Goal: Information Seeking & Learning: Learn about a topic

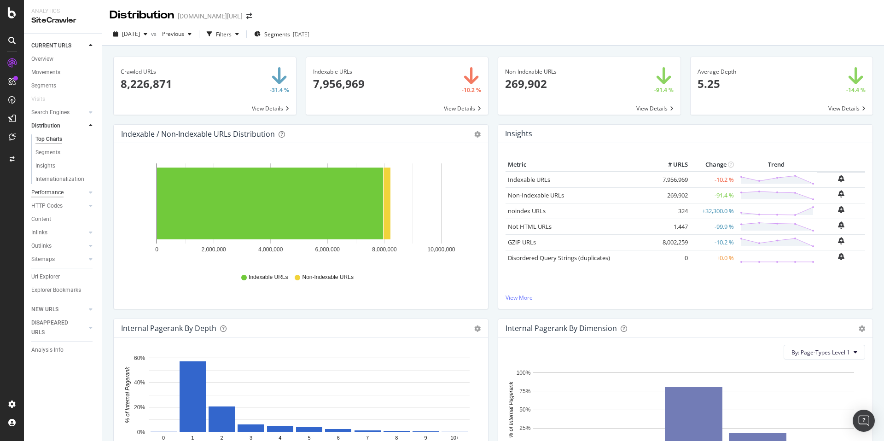
click at [57, 192] on div "Performance" at bounding box center [47, 193] width 32 height 10
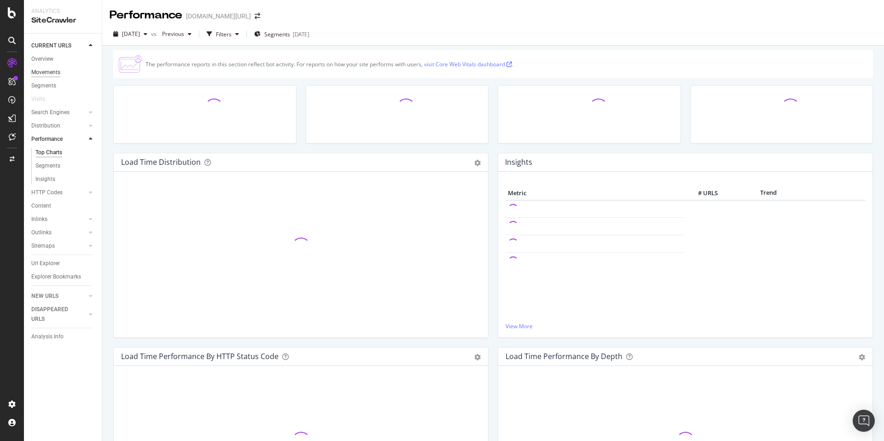
click at [46, 72] on div "Movements" at bounding box center [45, 73] width 29 height 10
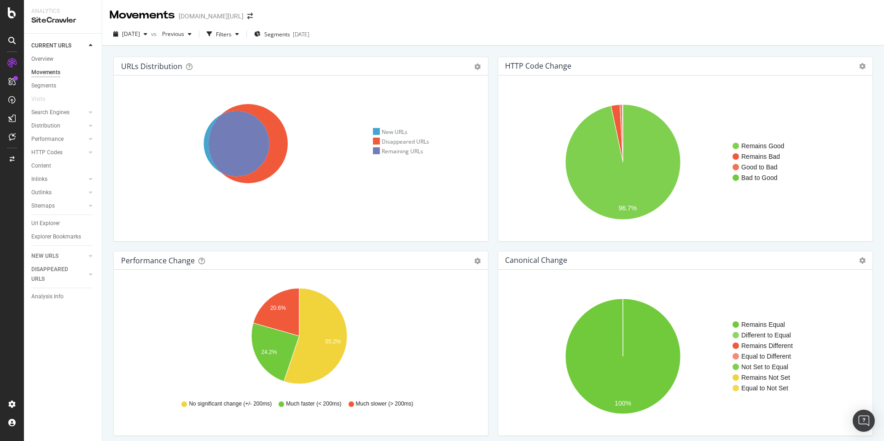
click at [36, 80] on div "Segments" at bounding box center [66, 85] width 70 height 13
click at [39, 83] on div "Segments" at bounding box center [43, 86] width 25 height 10
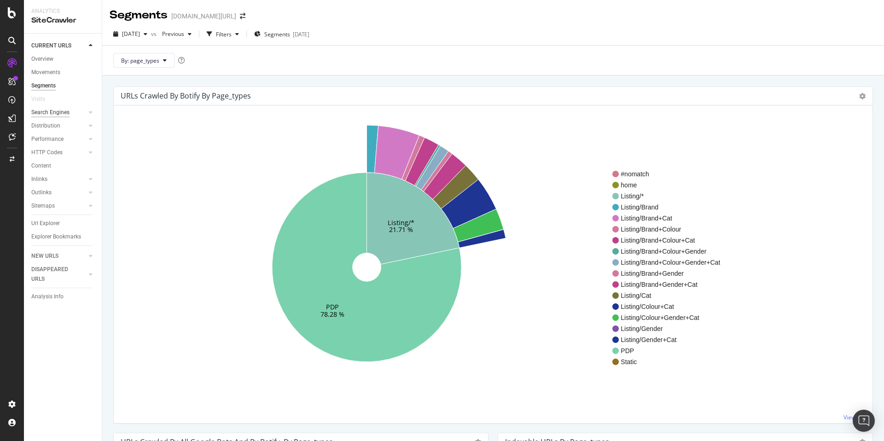
click at [56, 111] on div "Search Engines" at bounding box center [50, 113] width 38 height 10
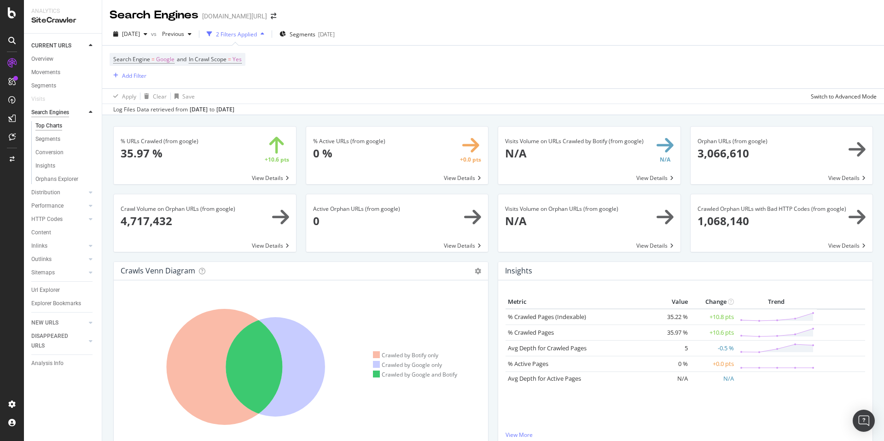
click at [64, 112] on div "Search Engines" at bounding box center [50, 113] width 38 height 10
click at [89, 112] on icon at bounding box center [91, 113] width 4 height 6
click at [50, 126] on div "Distribution" at bounding box center [45, 126] width 29 height 10
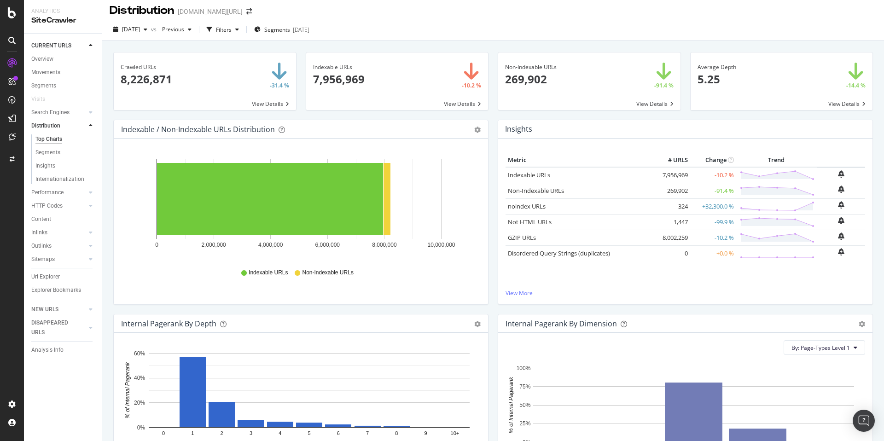
scroll to position [18, 0]
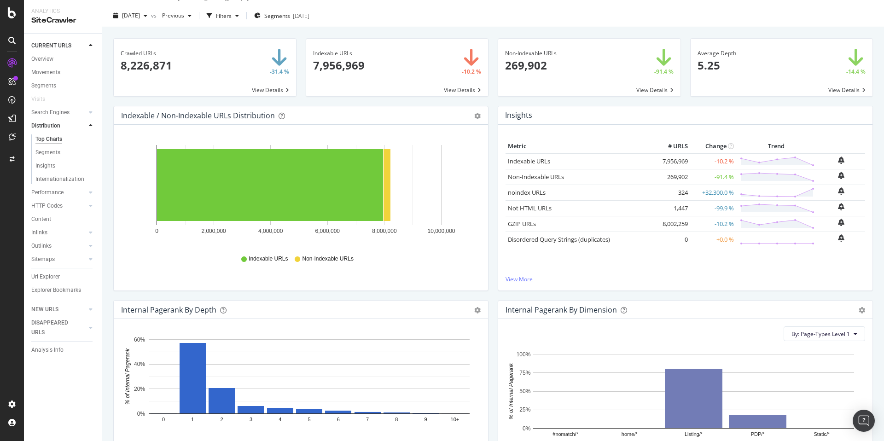
click at [509, 281] on link "View More" at bounding box center [685, 279] width 360 height 8
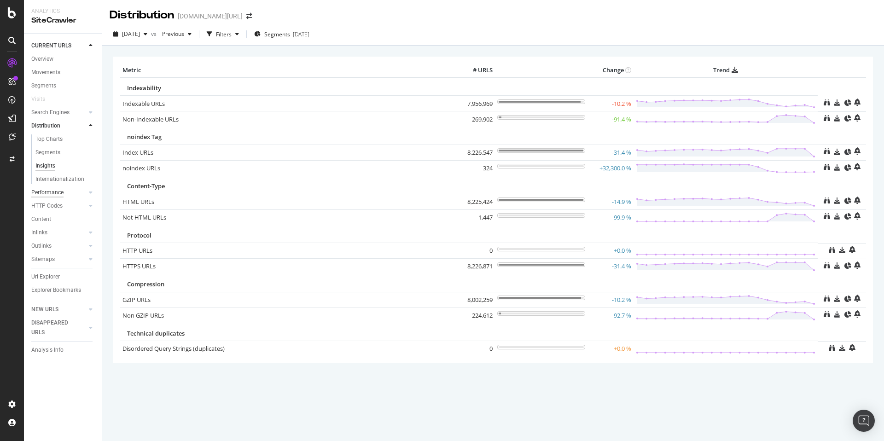
click at [46, 188] on div "Performance" at bounding box center [47, 193] width 32 height 10
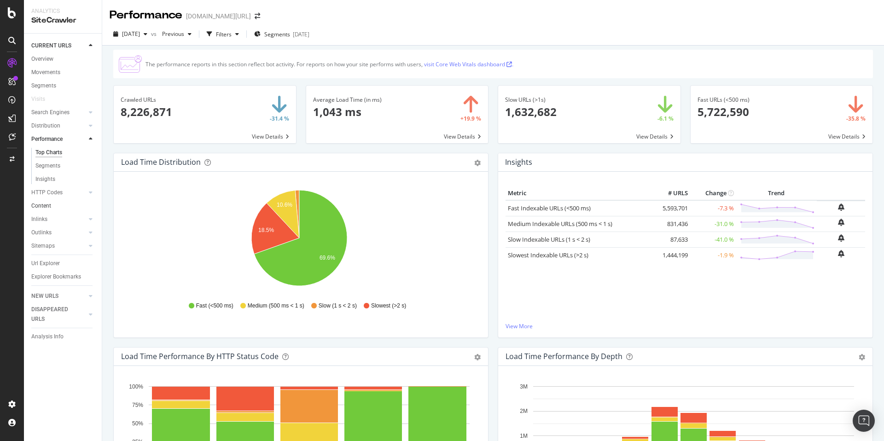
click at [56, 201] on link "Content" at bounding box center [63, 206] width 64 height 10
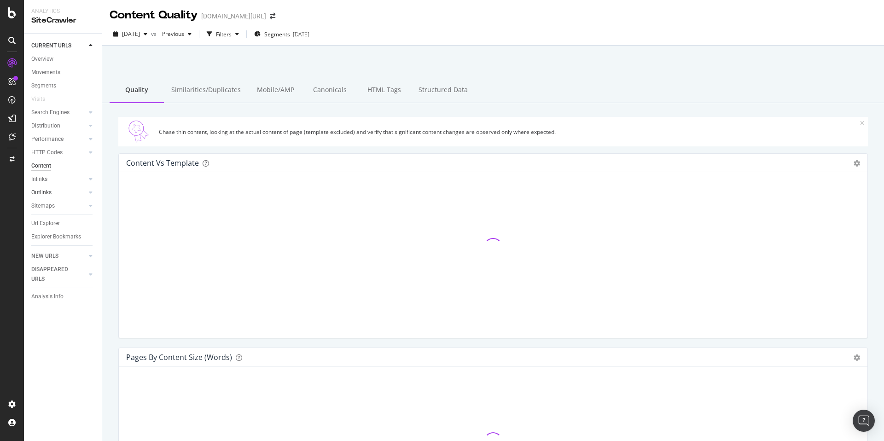
click at [58, 196] on link "Outlinks" at bounding box center [58, 193] width 55 height 10
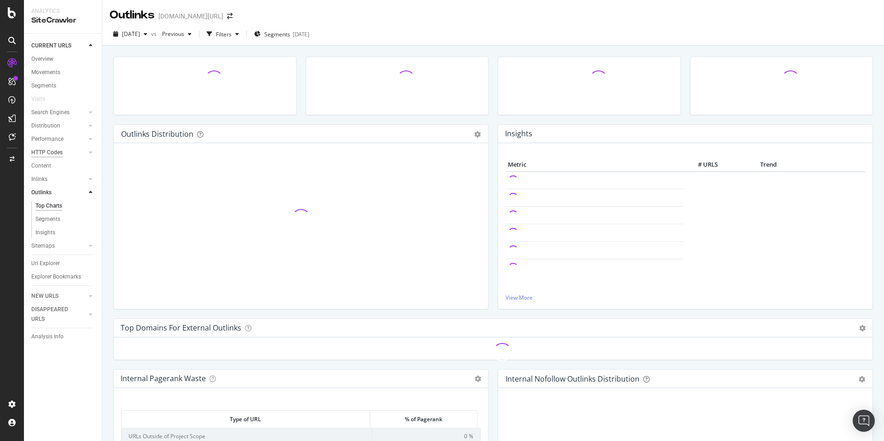
click at [50, 149] on div "HTTP Codes" at bounding box center [46, 153] width 31 height 10
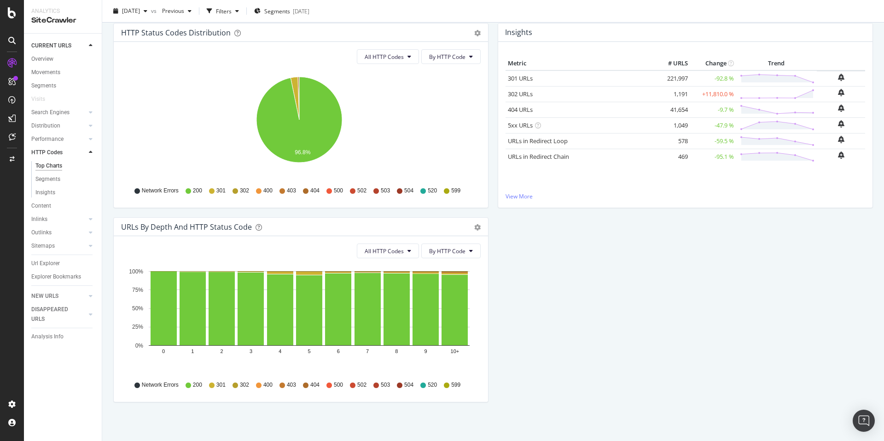
scroll to position [104, 0]
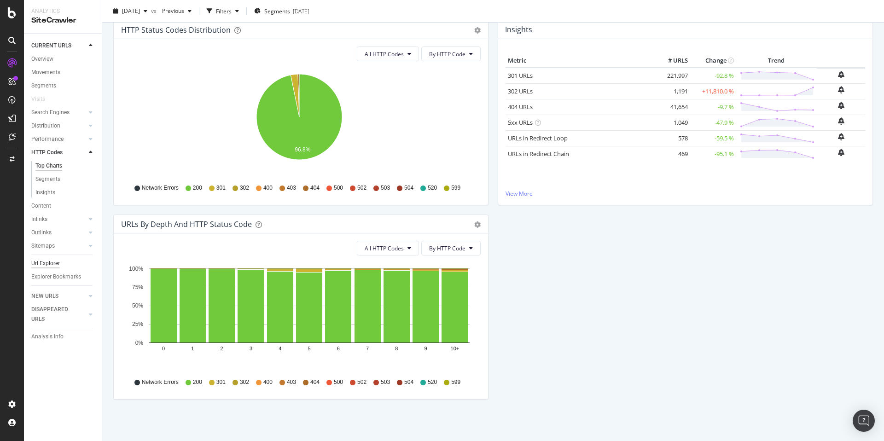
click at [53, 261] on div "Url Explorer" at bounding box center [45, 264] width 29 height 10
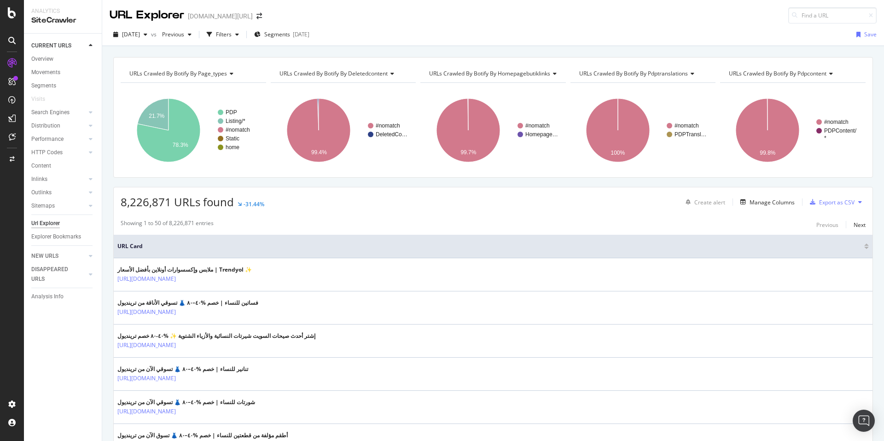
click at [231, 42] on div "[DATE] vs Previous Filters Segments [DATE] Save" at bounding box center [493, 36] width 782 height 18
click at [232, 35] on div "Filters" at bounding box center [224, 34] width 16 height 8
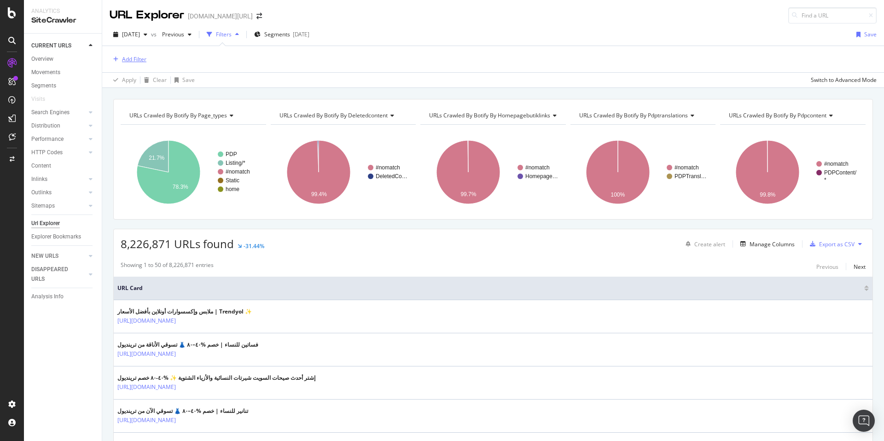
click at [136, 58] on div "Add Filter" at bounding box center [134, 59] width 24 height 8
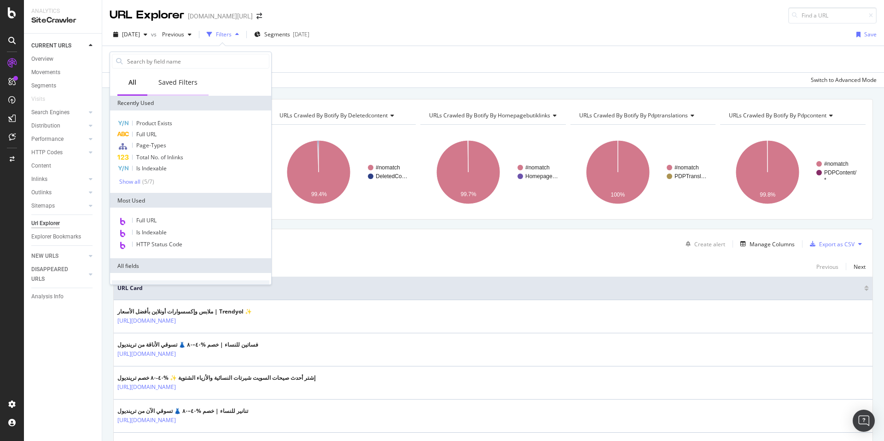
click at [173, 81] on div "Saved Filters" at bounding box center [177, 82] width 39 height 9
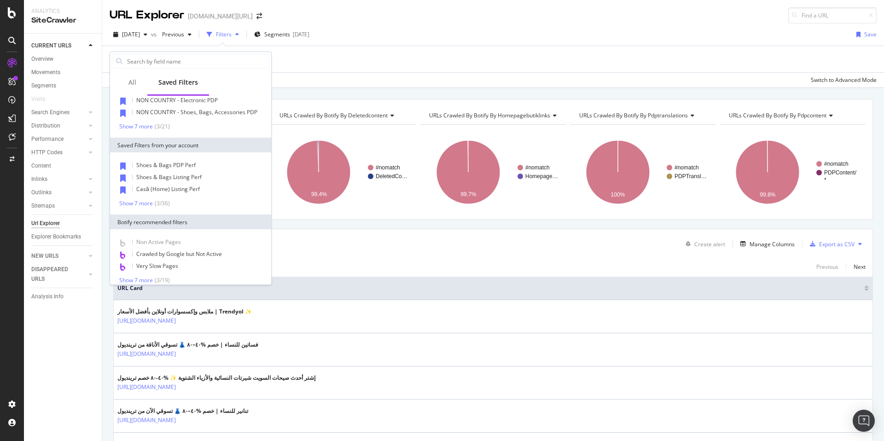
scroll to position [42, 0]
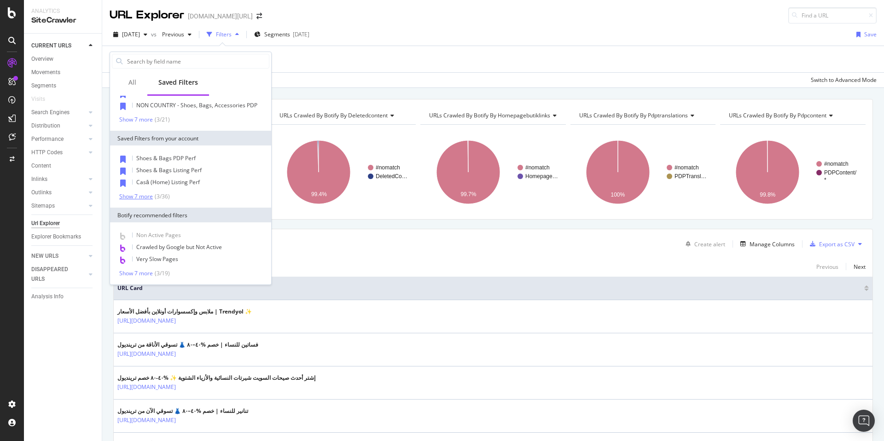
click at [165, 199] on div "( 3 / 36 )" at bounding box center [161, 196] width 17 height 8
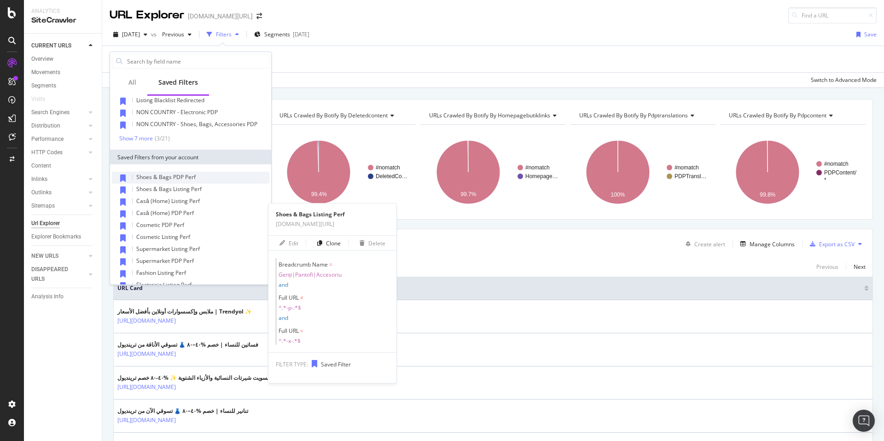
scroll to position [0, 0]
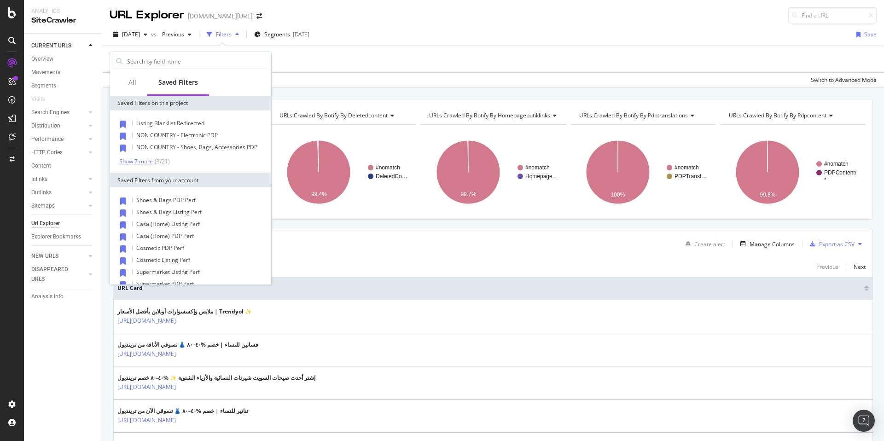
click at [134, 160] on div "Show 7 more" at bounding box center [136, 161] width 34 height 6
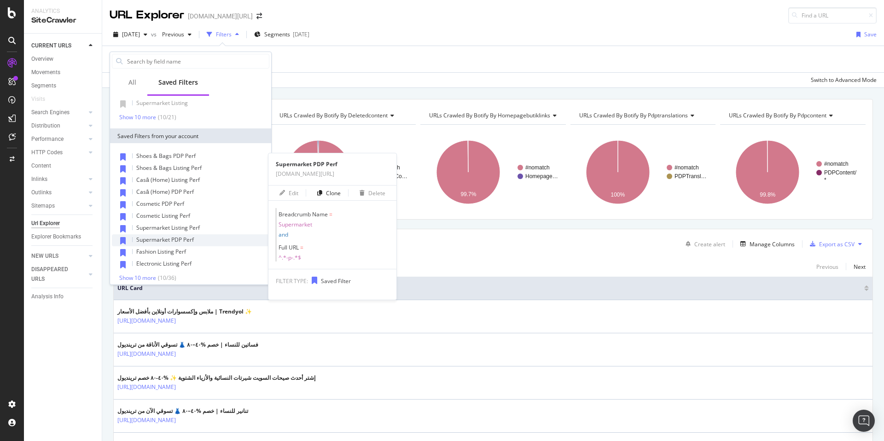
scroll to position [209, 0]
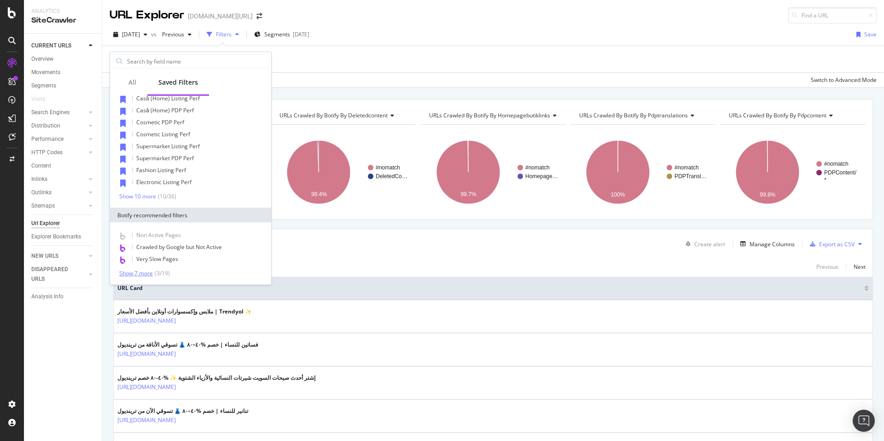
click at [158, 270] on div "( 3 / 19 )" at bounding box center [161, 273] width 17 height 8
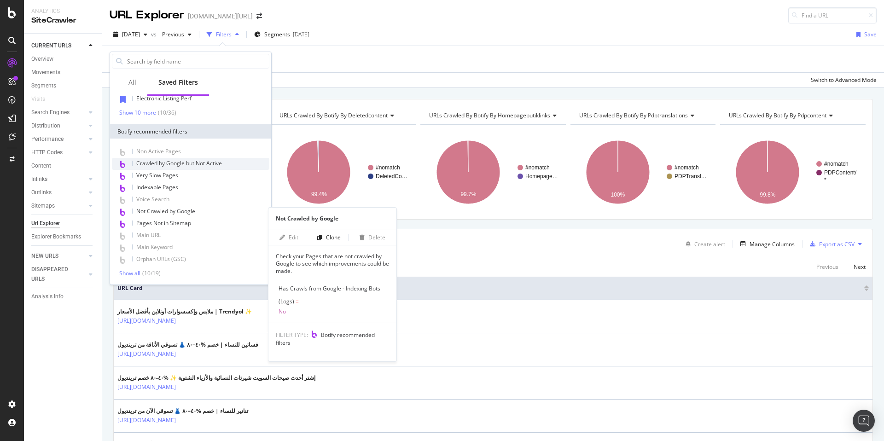
scroll to position [0, 0]
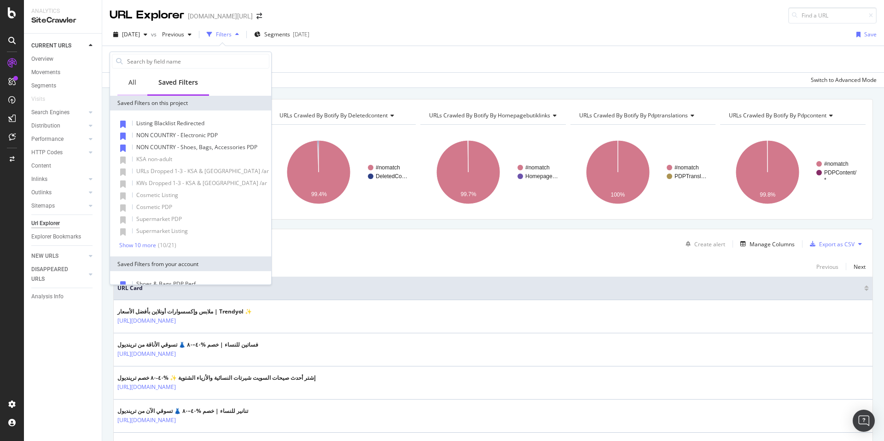
click at [132, 78] on div "All" at bounding box center [132, 82] width 8 height 9
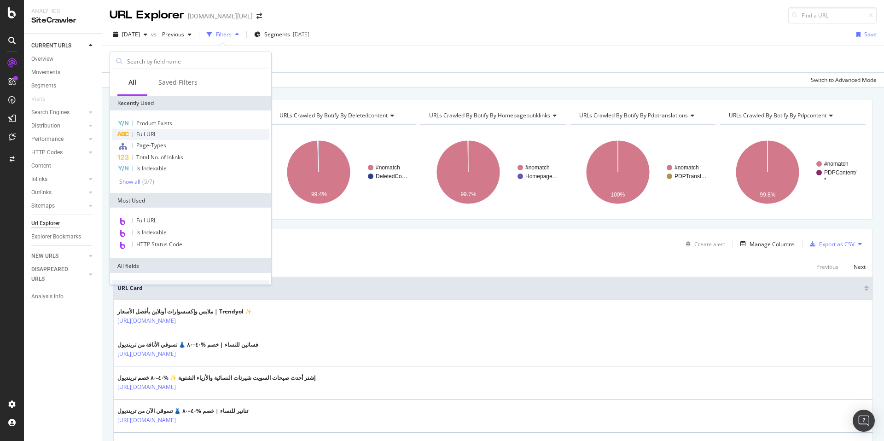
click at [167, 134] on div "Full URL" at bounding box center [190, 134] width 157 height 11
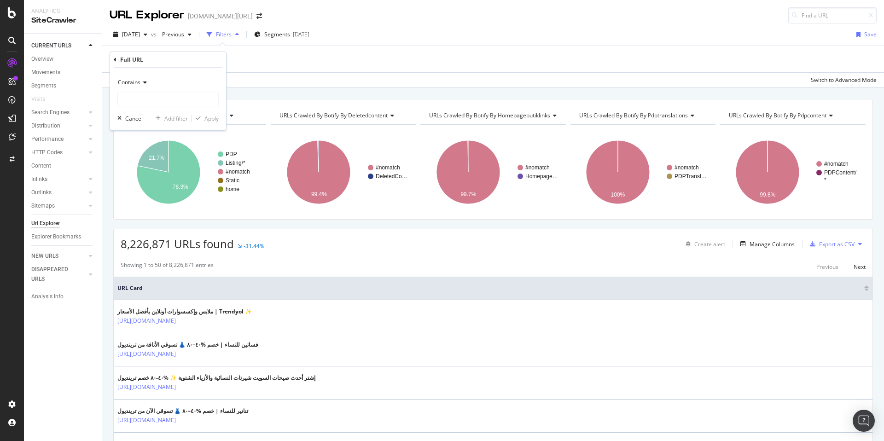
click at [134, 83] on span "Contains" at bounding box center [129, 82] width 23 height 8
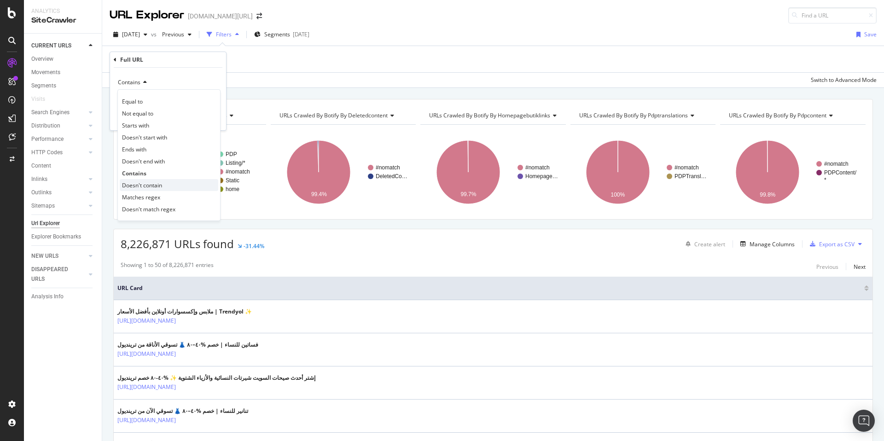
click at [161, 181] on span "Doesn't contain" at bounding box center [142, 185] width 40 height 8
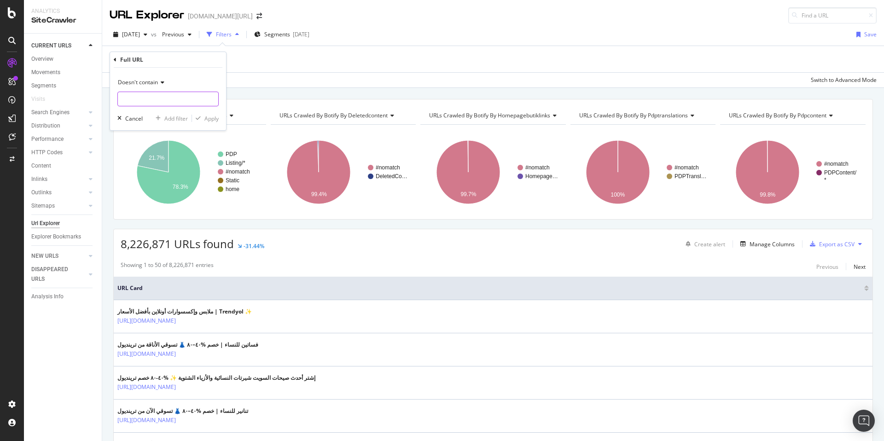
click at [145, 106] on input "text" at bounding box center [168, 99] width 100 height 15
type input "pi="
click at [210, 118] on div "Apply" at bounding box center [211, 119] width 14 height 8
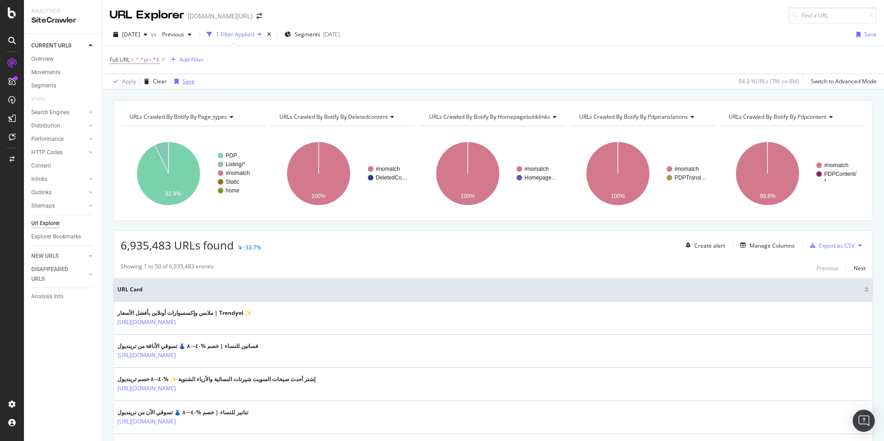
click at [186, 82] on div "Save" at bounding box center [188, 81] width 12 height 8
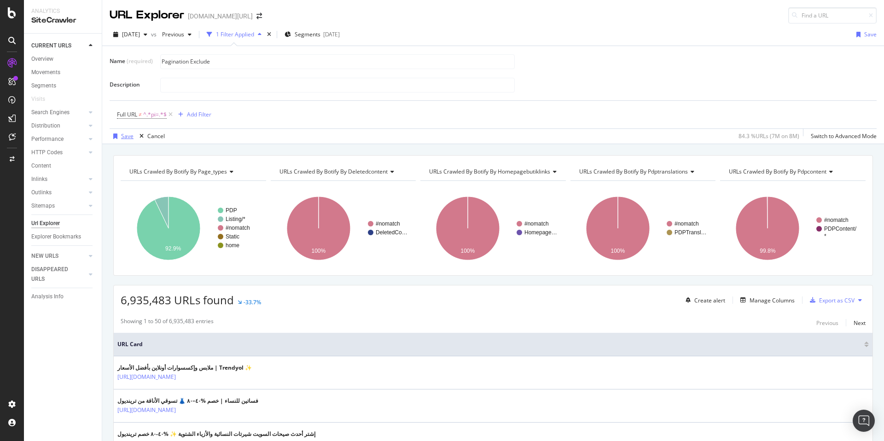
type input "Pagination Exclude"
click at [118, 139] on div "Save" at bounding box center [122, 136] width 24 height 14
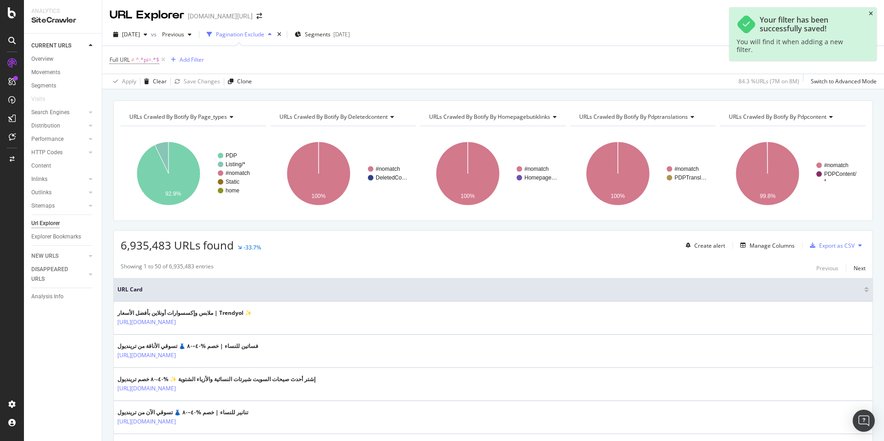
click at [869, 13] on icon "close toast" at bounding box center [871, 14] width 4 height 6
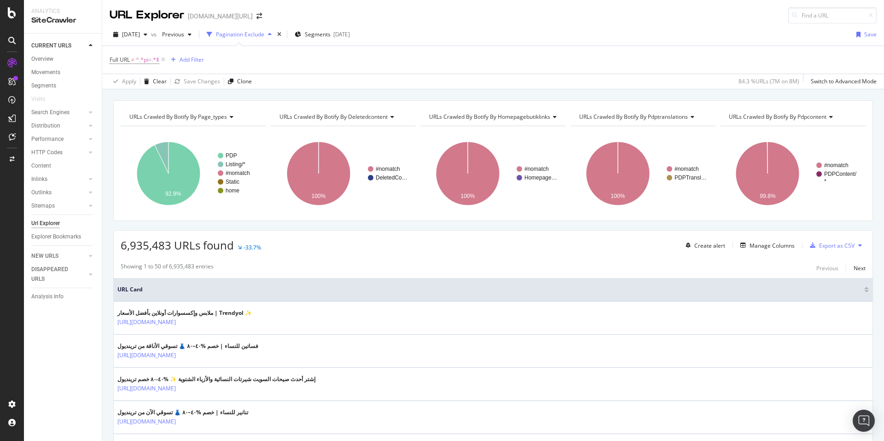
click at [193, 65] on div "Full URL ≠ ^.*pi=.*$ Add Filter" at bounding box center [157, 59] width 94 height 13
click at [197, 60] on div "Add Filter" at bounding box center [192, 60] width 24 height 8
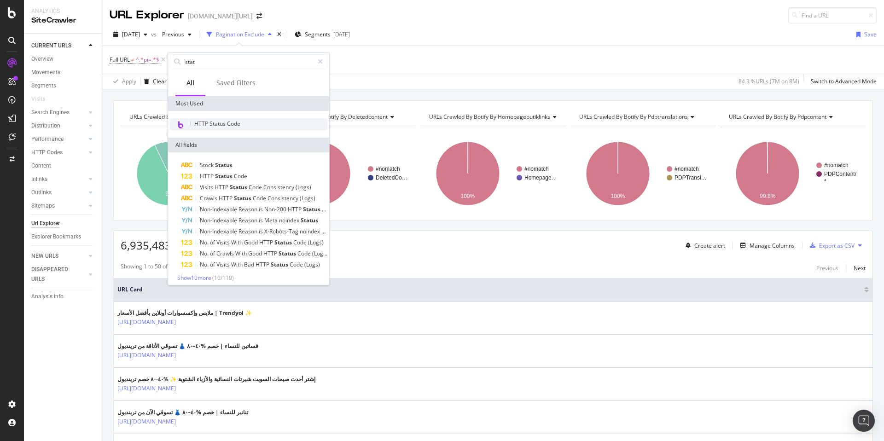
type input "stat"
click at [224, 127] on span "HTTP Status Code" at bounding box center [217, 124] width 46 height 8
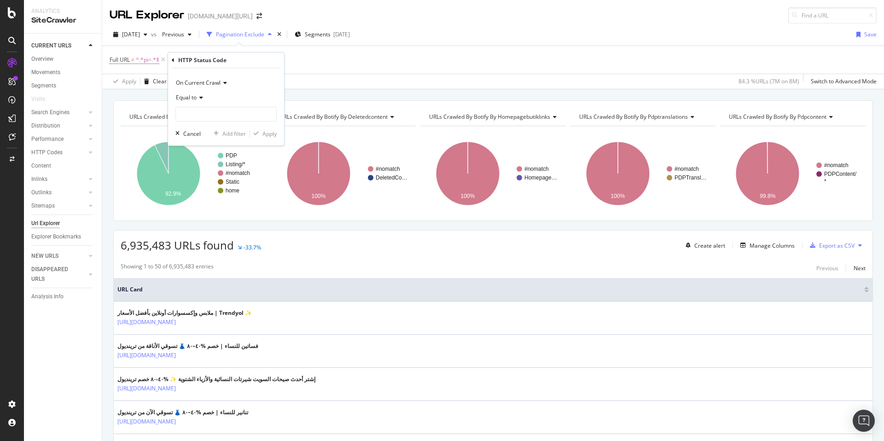
click at [186, 99] on span "Equal to" at bounding box center [186, 97] width 21 height 8
click at [211, 128] on span "Not Equal to" at bounding box center [195, 129] width 31 height 8
click at [207, 116] on input "number" at bounding box center [225, 114] width 101 height 15
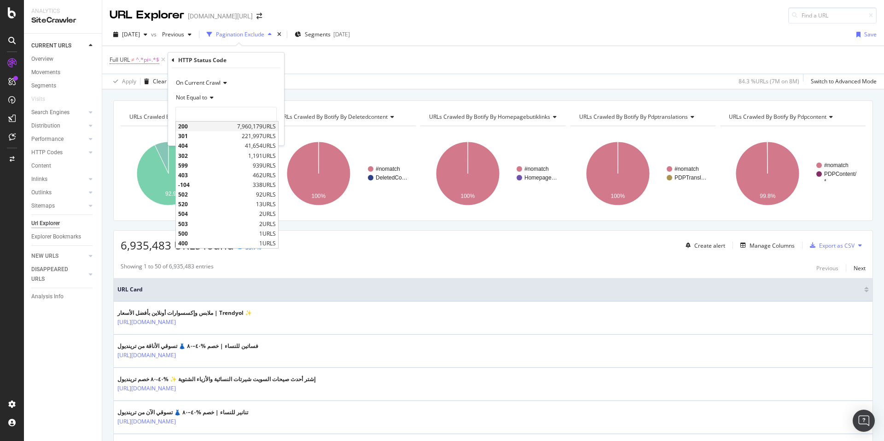
click at [203, 123] on span "200" at bounding box center [206, 126] width 57 height 8
type input "200"
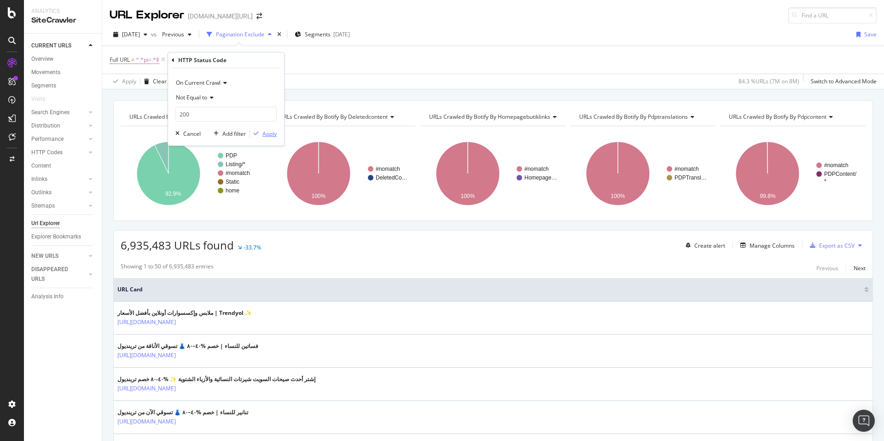
drag, startPoint x: 273, startPoint y: 136, endPoint x: 323, endPoint y: 105, distance: 58.9
click at [273, 136] on div "Apply" at bounding box center [269, 134] width 14 height 8
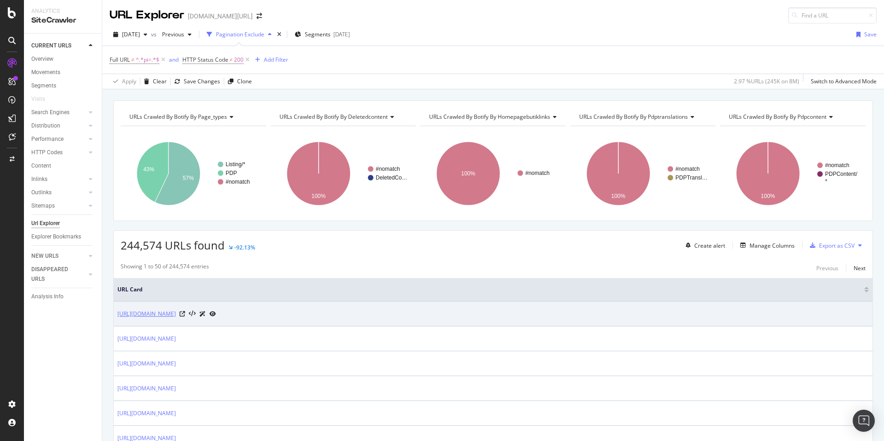
click at [176, 314] on link "[URL][DOMAIN_NAME]" at bounding box center [146, 313] width 58 height 9
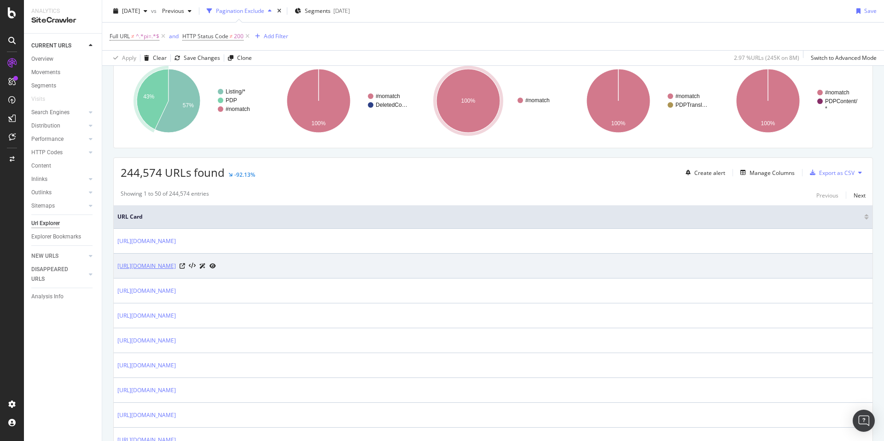
click at [176, 266] on link "[URL][DOMAIN_NAME]" at bounding box center [146, 265] width 58 height 9
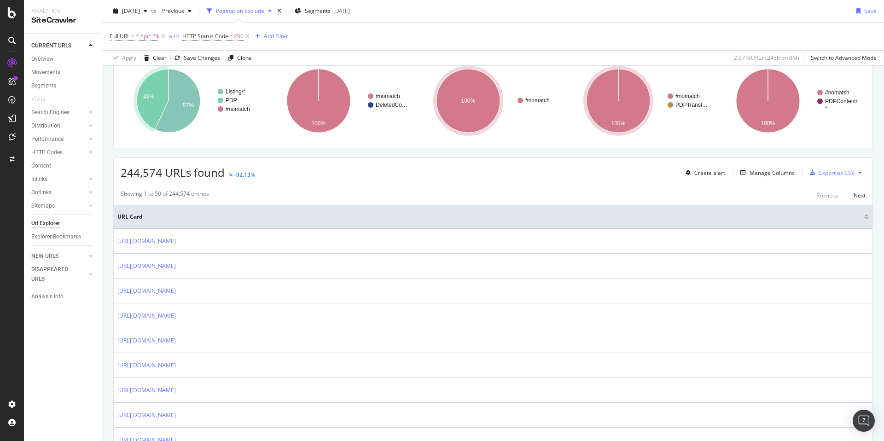
click at [405, 219] on span "URL Card" at bounding box center [489, 217] width 744 height 8
click at [272, 36] on div "Add Filter" at bounding box center [276, 36] width 24 height 8
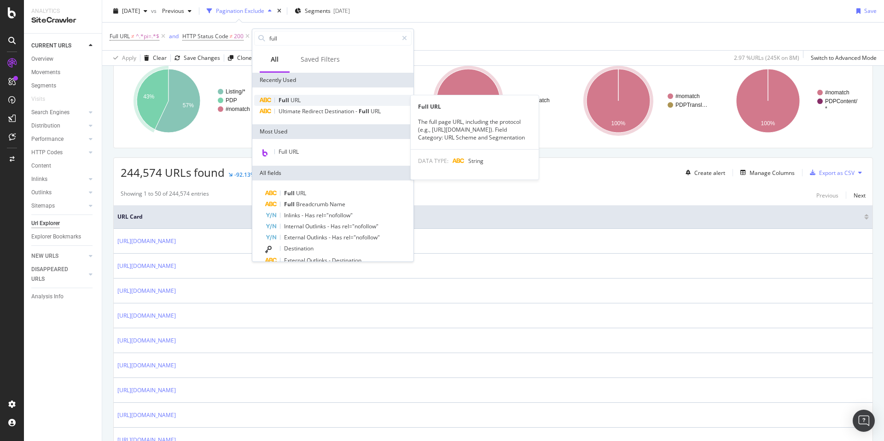
type input "full"
click at [309, 101] on div "Full URL" at bounding box center [332, 100] width 157 height 11
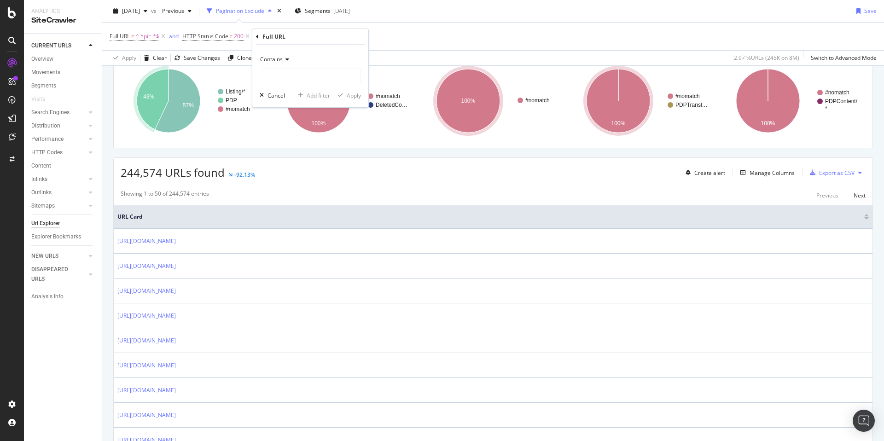
click at [315, 64] on div "Contains" at bounding box center [310, 59] width 101 height 15
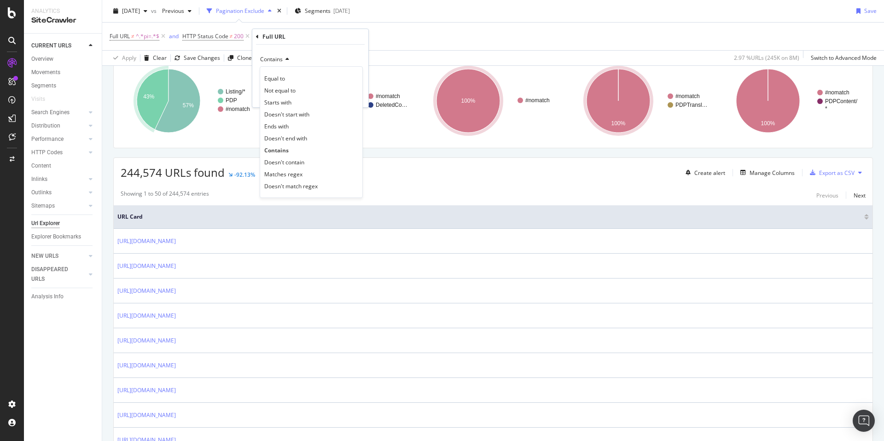
click at [316, 72] on div "Equal to" at bounding box center [311, 78] width 99 height 12
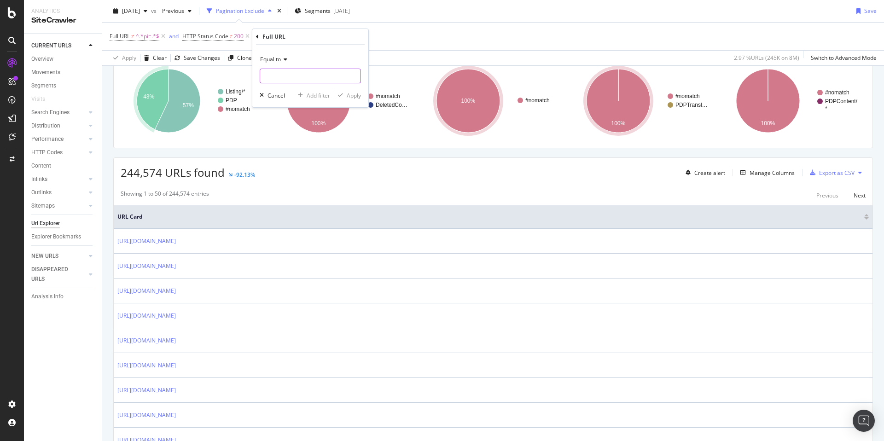
click at [316, 73] on input "text" at bounding box center [310, 76] width 100 height 15
click at [279, 58] on span "Equal to" at bounding box center [270, 59] width 21 height 8
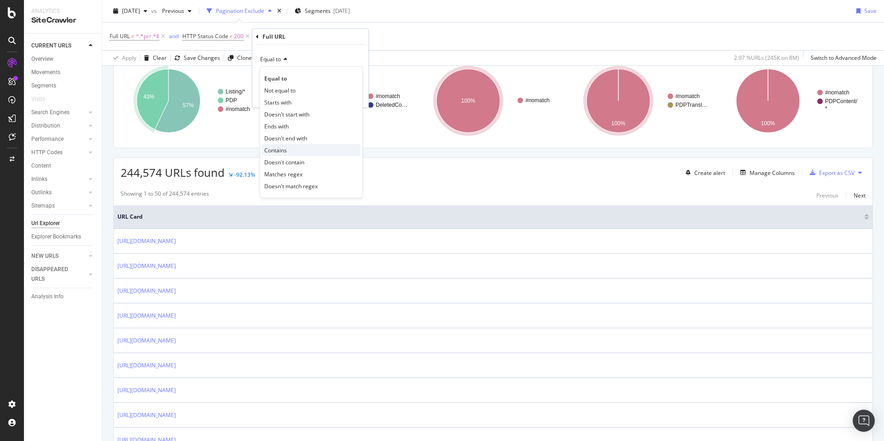
click at [293, 145] on div "Contains" at bounding box center [311, 150] width 99 height 12
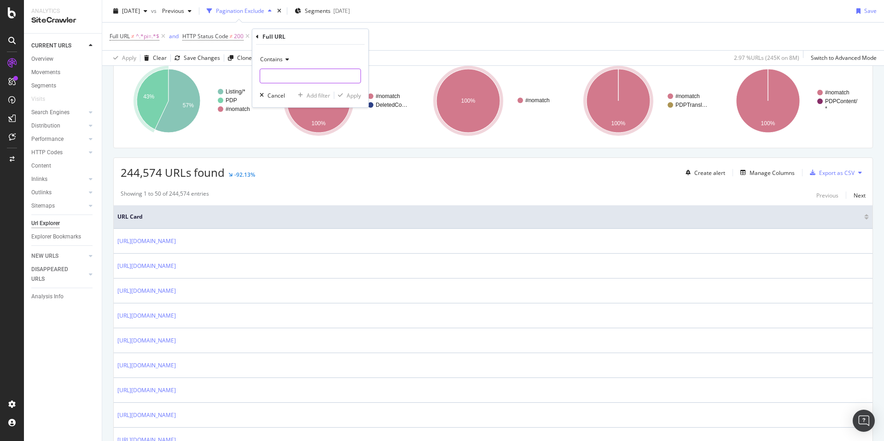
click at [297, 75] on input "text" at bounding box center [310, 76] width 100 height 15
type input "a"
type input "magaza"
click at [344, 95] on div "button" at bounding box center [340, 96] width 12 height 6
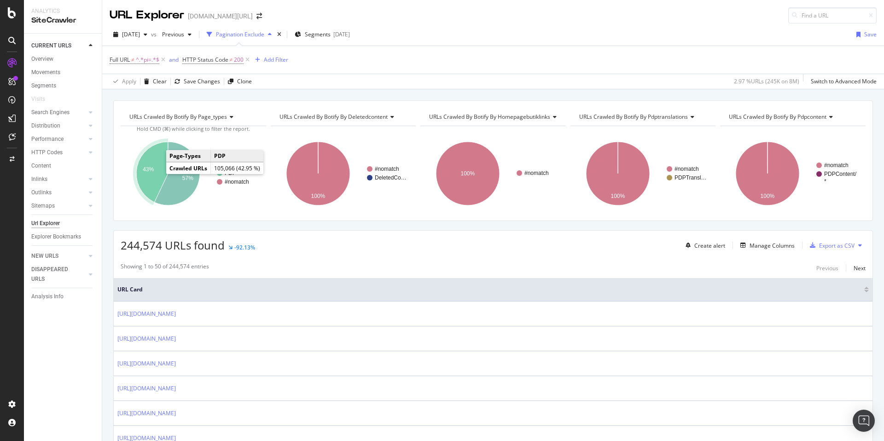
click at [154, 172] on icon "A chart." at bounding box center [152, 172] width 32 height 60
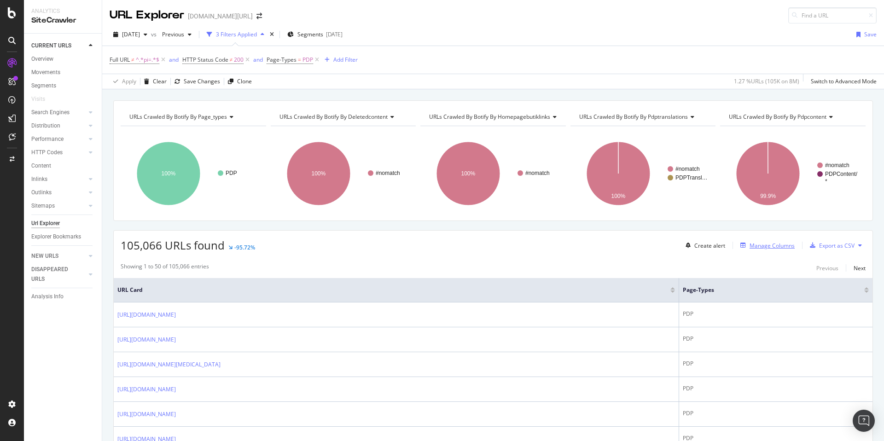
click at [749, 245] on div "Manage Columns" at bounding box center [771, 246] width 45 height 8
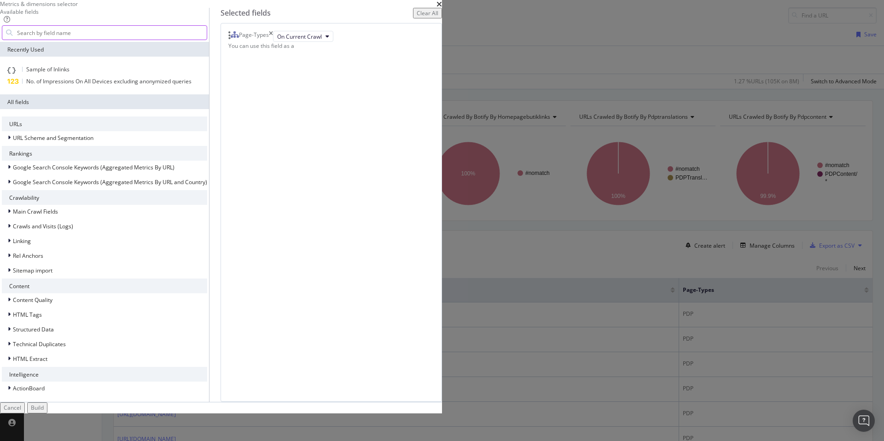
click at [207, 40] on input "modal" at bounding box center [111, 33] width 191 height 14
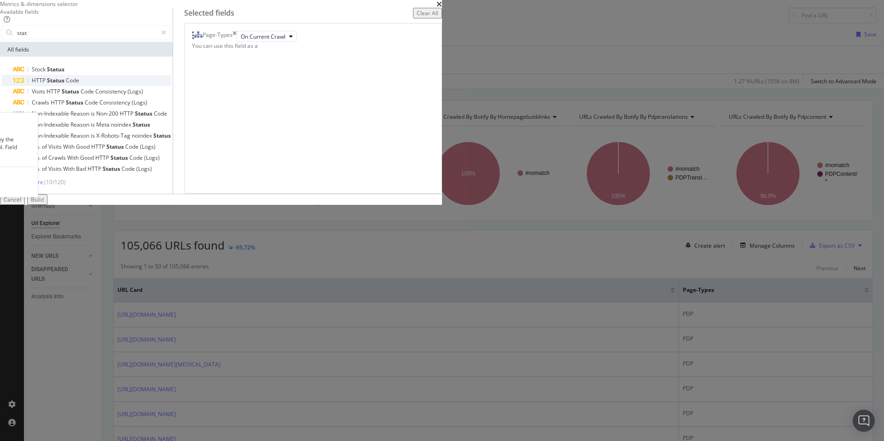
type input "stat"
click at [171, 86] on div "HTTP Status Code" at bounding box center [92, 80] width 158 height 11
click at [237, 42] on icon "times" at bounding box center [234, 36] width 4 height 11
click at [47, 205] on button "Build" at bounding box center [37, 199] width 20 height 11
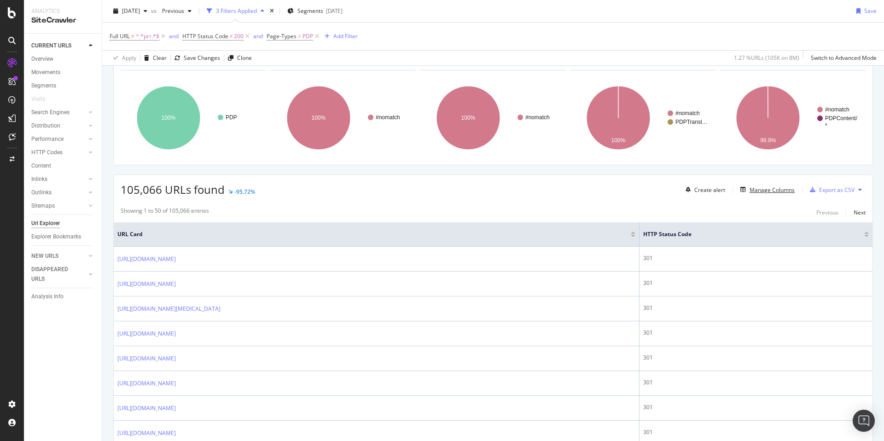
scroll to position [55, 0]
click at [755, 193] on div "Manage Columns" at bounding box center [771, 190] width 45 height 8
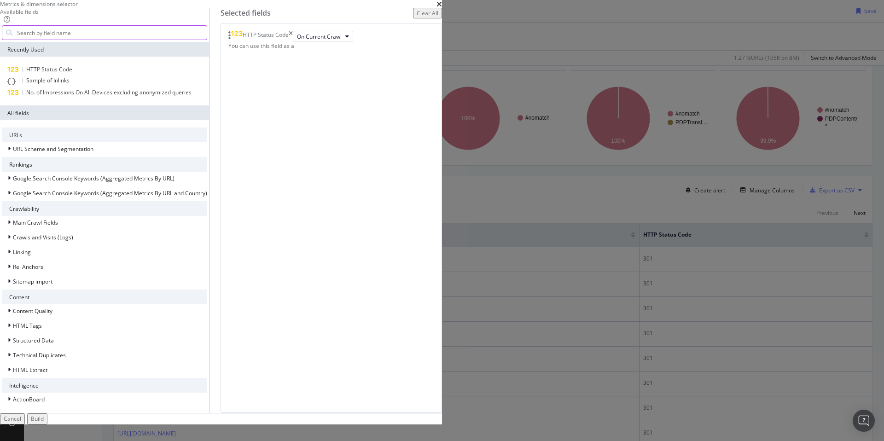
click at [207, 40] on input "modal" at bounding box center [111, 33] width 191 height 14
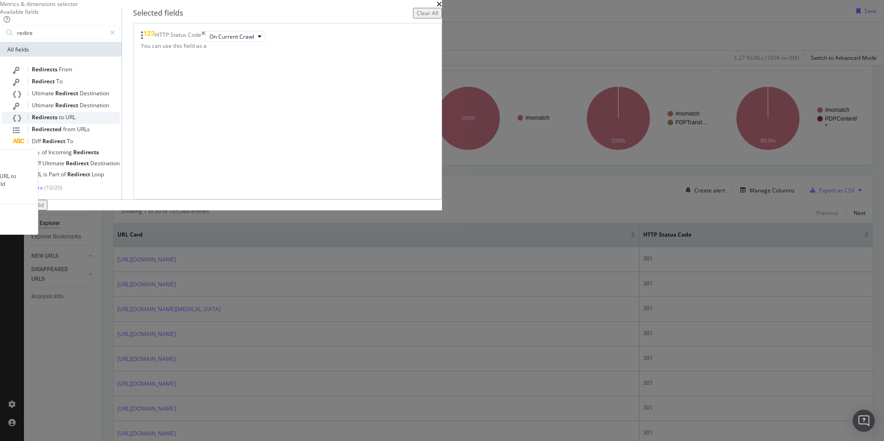
type input "redire"
click at [120, 124] on div "Redirects to URL" at bounding box center [66, 118] width 107 height 12
click at [44, 209] on div "Build" at bounding box center [37, 205] width 13 height 8
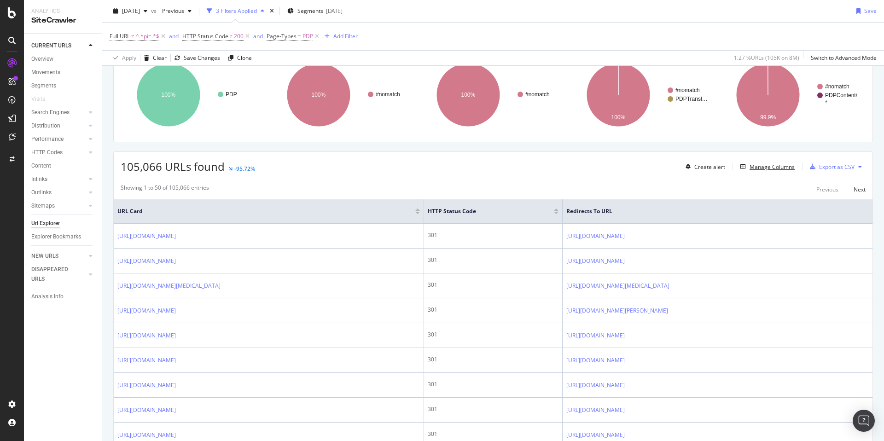
scroll to position [79, 0]
drag, startPoint x: 542, startPoint y: 204, endPoint x: 526, endPoint y: 204, distance: 16.1
click at [526, 204] on th "HTTP Status Code" at bounding box center [493, 211] width 139 height 24
click at [559, 203] on span at bounding box center [562, 211] width 6 height 24
drag, startPoint x: 543, startPoint y: 203, endPoint x: 552, endPoint y: 203, distance: 9.7
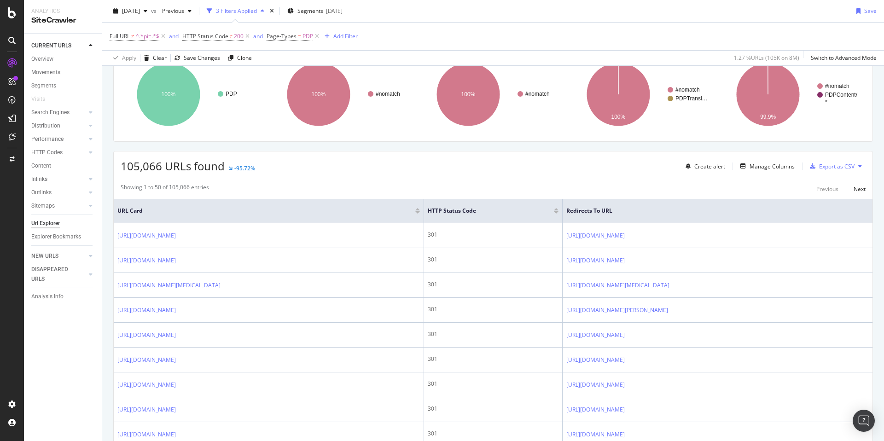
click at [552, 203] on tr "URL Card HTTP Status Code Redirects to URL" at bounding box center [493, 211] width 759 height 24
drag, startPoint x: 436, startPoint y: 203, endPoint x: 430, endPoint y: 202, distance: 6.6
click at [424, 202] on th "URL Card" at bounding box center [269, 211] width 310 height 24
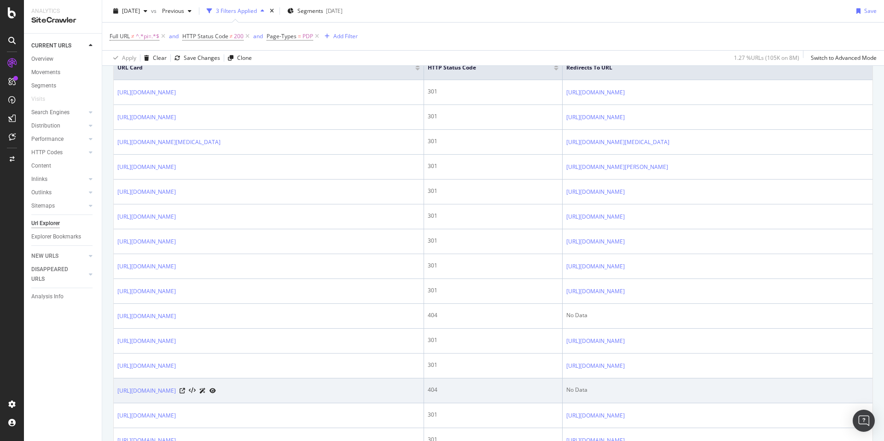
scroll to position [0, 0]
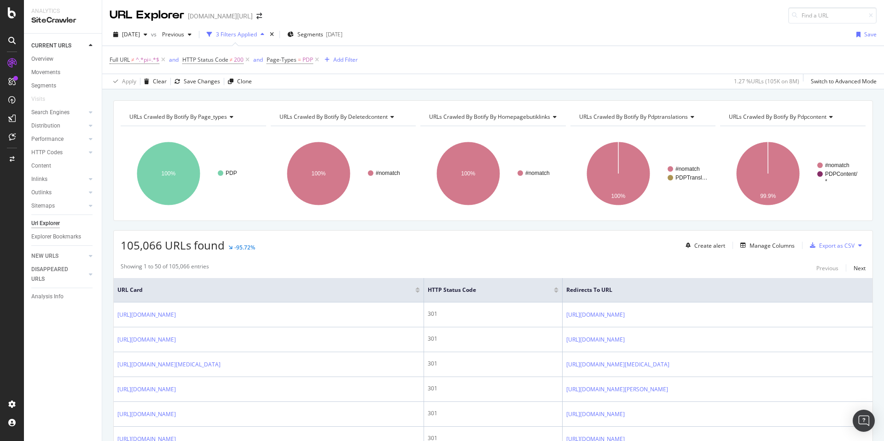
click at [366, 115] on span "URLs Crawled By Botify By deletedcontent" at bounding box center [333, 117] width 108 height 8
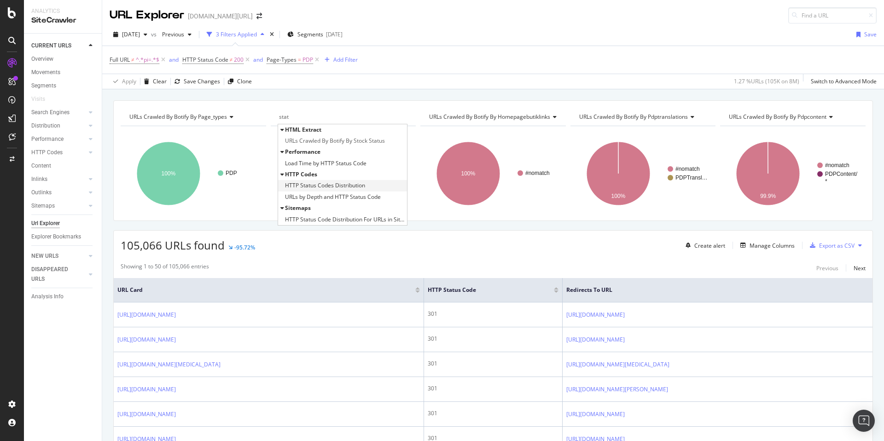
type input "stat"
click at [329, 183] on span "HTTP Status Codes Distribution" at bounding box center [325, 185] width 80 height 9
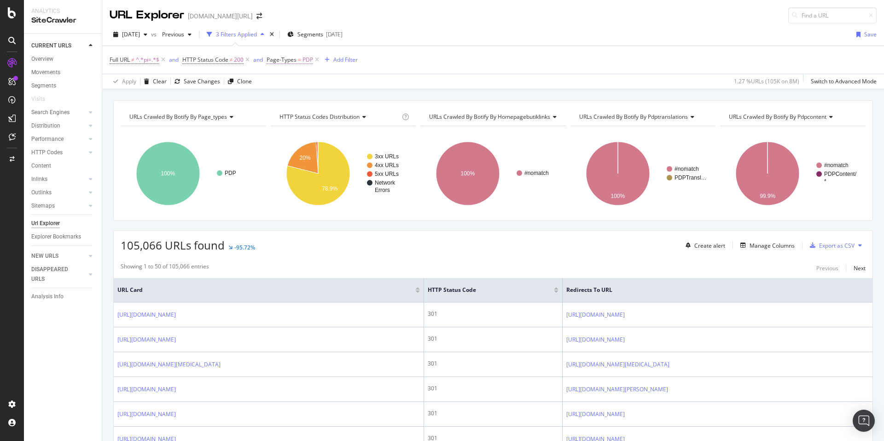
click at [302, 62] on span "PDP" at bounding box center [307, 59] width 11 height 13
click at [272, 60] on icon at bounding box center [273, 59] width 3 height 6
click at [464, 67] on div "Full URL ≠ ^.*pi=.*$ and HTTP Status Code ≠ 200 and Page-Types = PDP Add Filter" at bounding box center [493, 60] width 767 height 28
click at [316, 60] on icon at bounding box center [317, 59] width 8 height 9
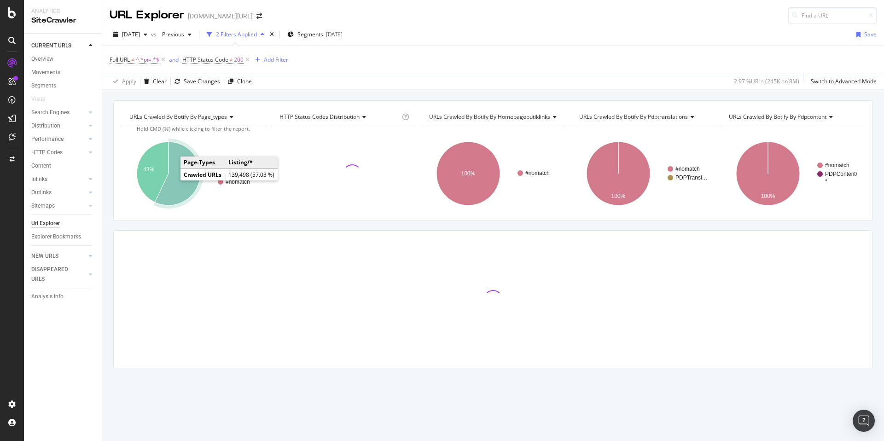
click at [172, 182] on icon "A chart." at bounding box center [178, 174] width 46 height 64
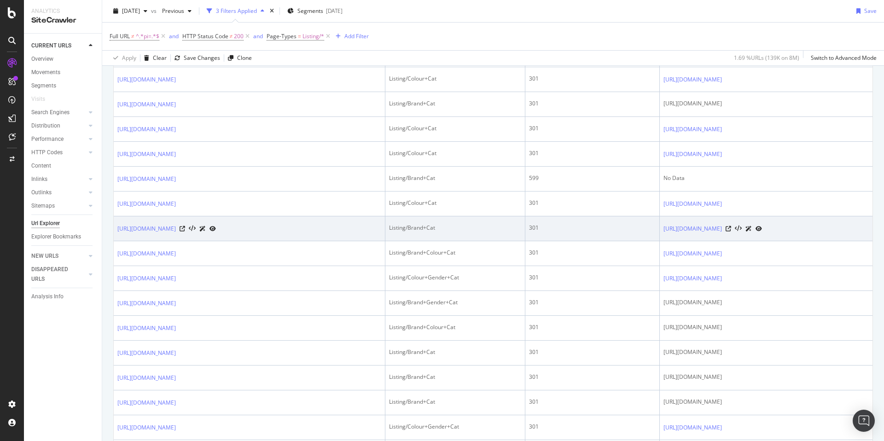
scroll to position [261, 0]
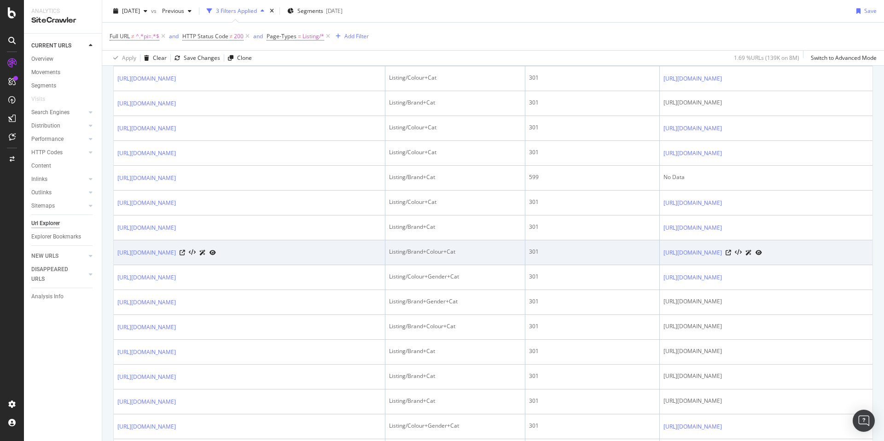
click at [660, 265] on td "[URL][DOMAIN_NAME]" at bounding box center [766, 252] width 213 height 25
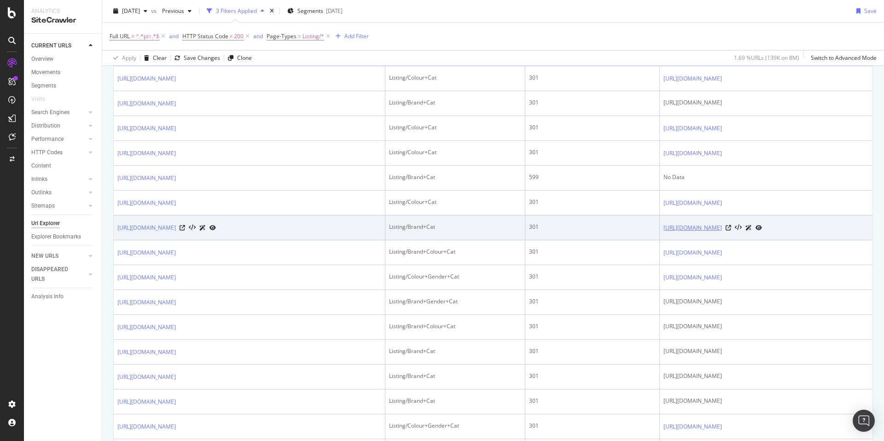
copy link "[URL][DOMAIN_NAME]"
click at [708, 232] on link "[URL][DOMAIN_NAME]" at bounding box center [692, 227] width 58 height 9
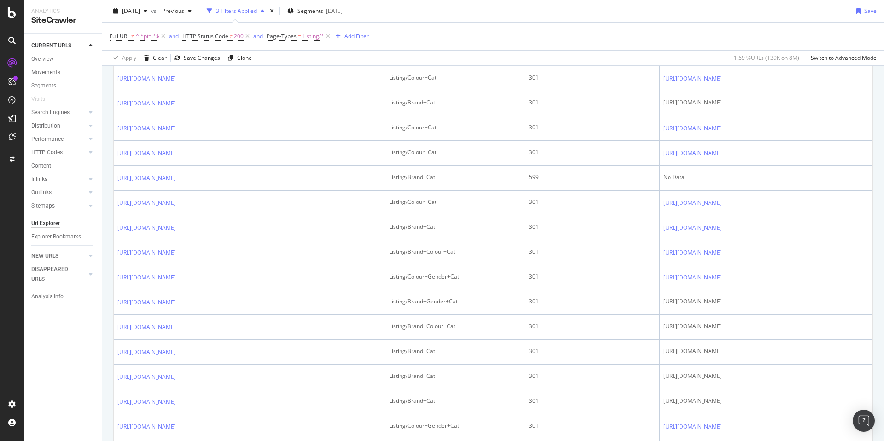
click at [644, 35] on div "Full URL ≠ ^.*pi=.*$ and HTTP Status Code ≠ 200 and Page-Types = Listing/* Add …" at bounding box center [493, 37] width 767 height 28
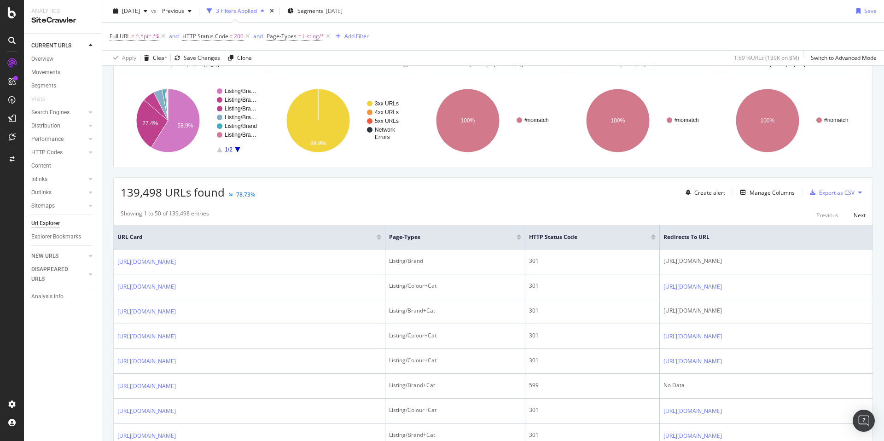
scroll to position [0, 0]
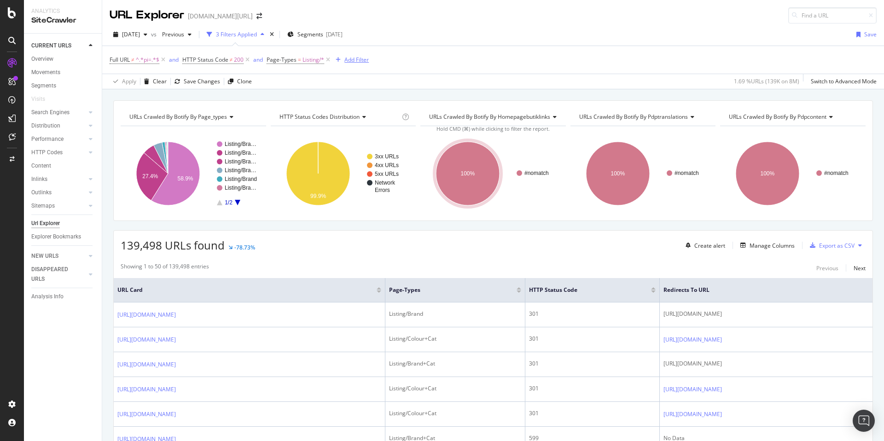
click at [358, 63] on div "Add Filter" at bounding box center [356, 60] width 24 height 8
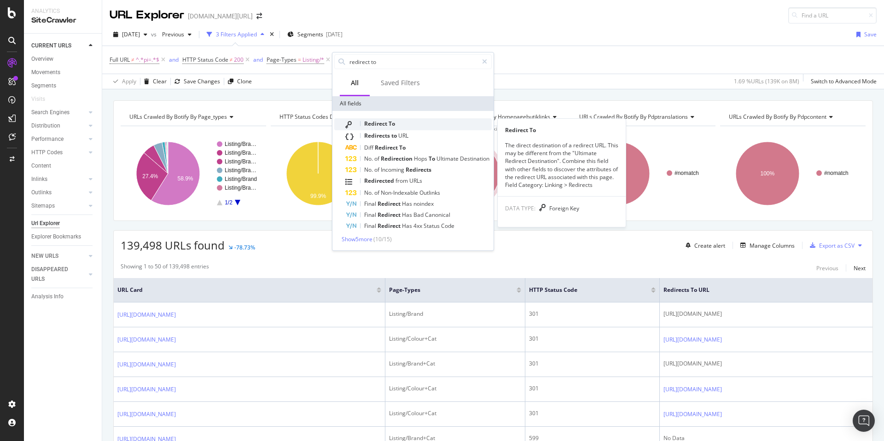
type input "redirect to"
click at [392, 122] on span "To" at bounding box center [392, 124] width 6 height 8
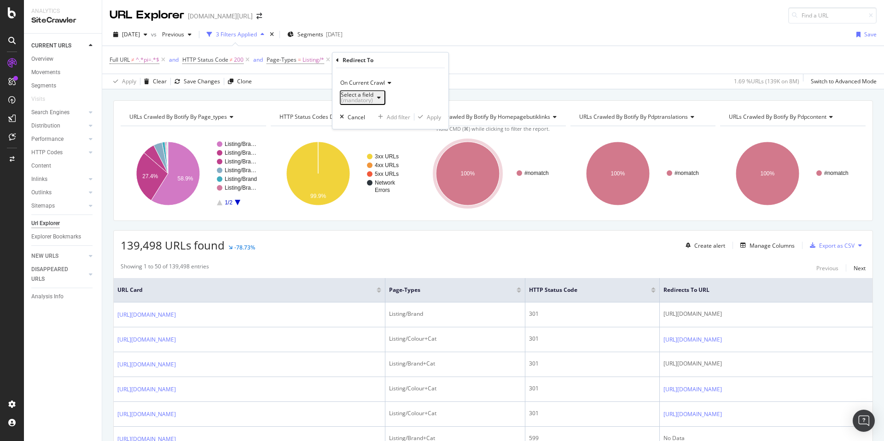
click at [362, 98] on div "Select a field (mandatory)" at bounding box center [357, 97] width 33 height 11
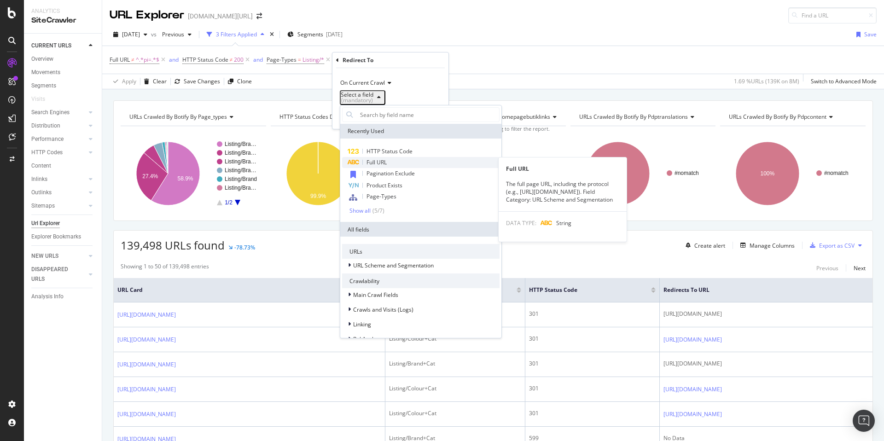
click at [388, 165] on div "Full URL" at bounding box center [420, 162] width 157 height 11
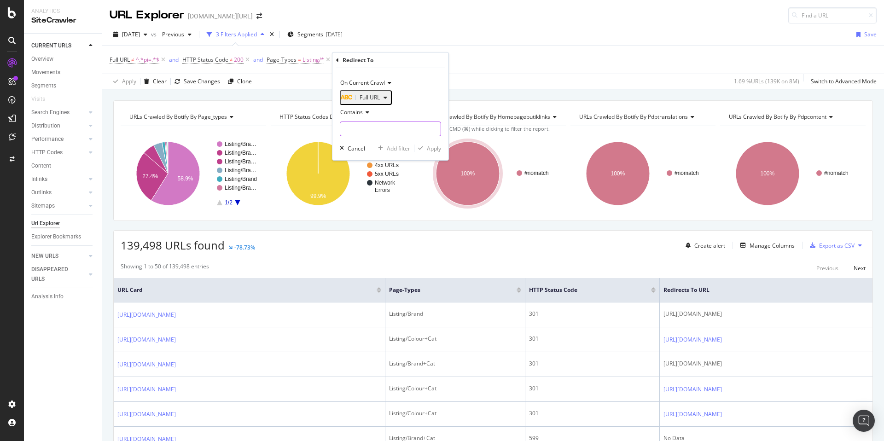
click at [367, 131] on input "text" at bounding box center [390, 129] width 100 height 15
type input "/sr?"
click at [427, 152] on div "Apply" at bounding box center [434, 149] width 14 height 8
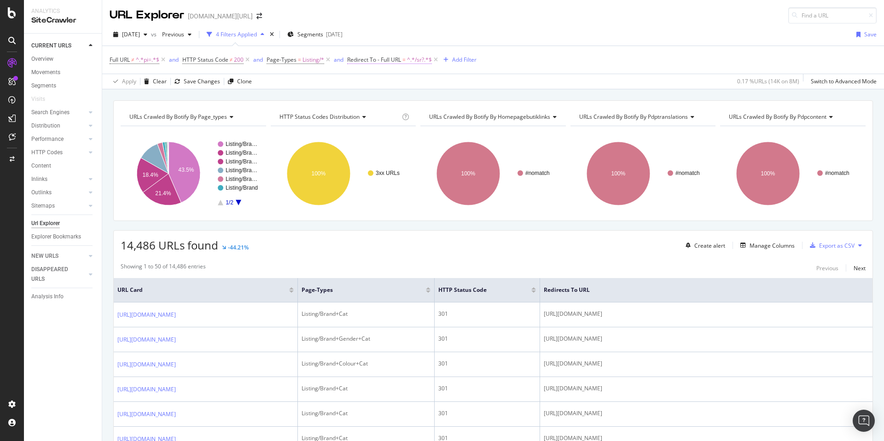
click at [383, 57] on span "Redirect To - Full URL" at bounding box center [374, 60] width 54 height 8
click at [373, 114] on span "Contains" at bounding box center [367, 111] width 23 height 8
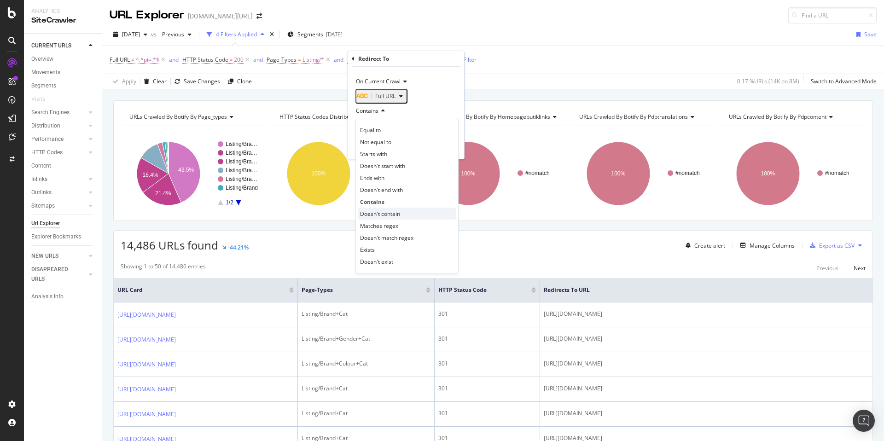
click at [397, 216] on span "Doesn't contain" at bounding box center [380, 214] width 40 height 8
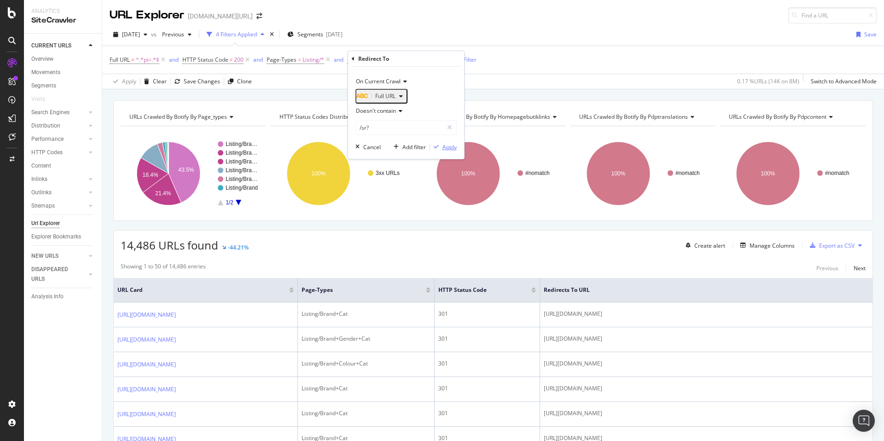
click at [446, 148] on div "Apply" at bounding box center [449, 147] width 14 height 8
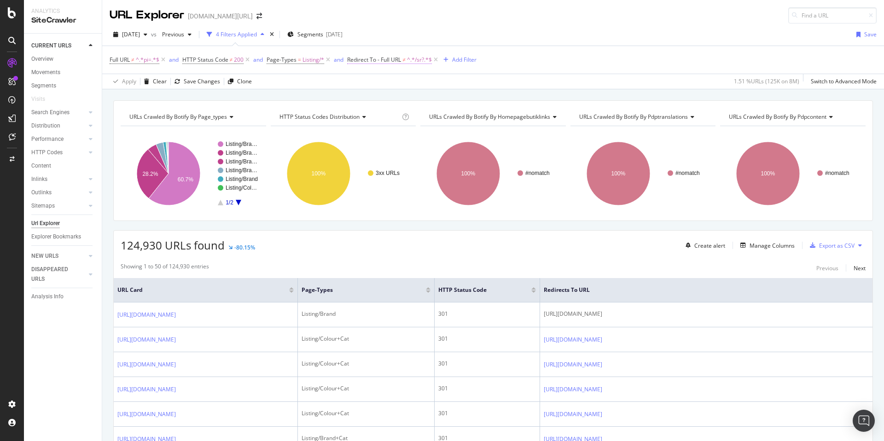
click at [397, 57] on span "Redirect To - Full URL" at bounding box center [374, 60] width 54 height 8
click at [515, 56] on div "Full URL ≠ ^.*pi=.*$ and HTTP Status Code ≠ 200 and Page-Types = Listing/* and …" at bounding box center [493, 60] width 767 height 28
click at [472, 58] on div "Add Filter" at bounding box center [464, 60] width 24 height 8
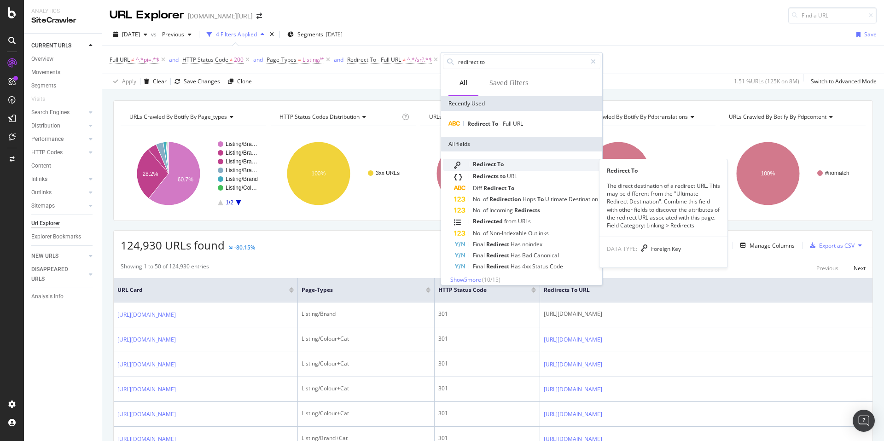
click at [509, 163] on div "Redirect To" at bounding box center [527, 165] width 146 height 12
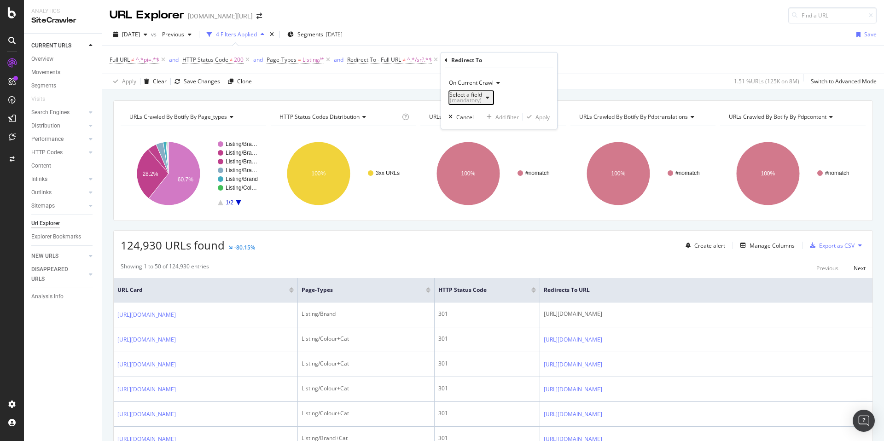
click at [482, 100] on div "(mandatory)" at bounding box center [465, 101] width 33 height 6
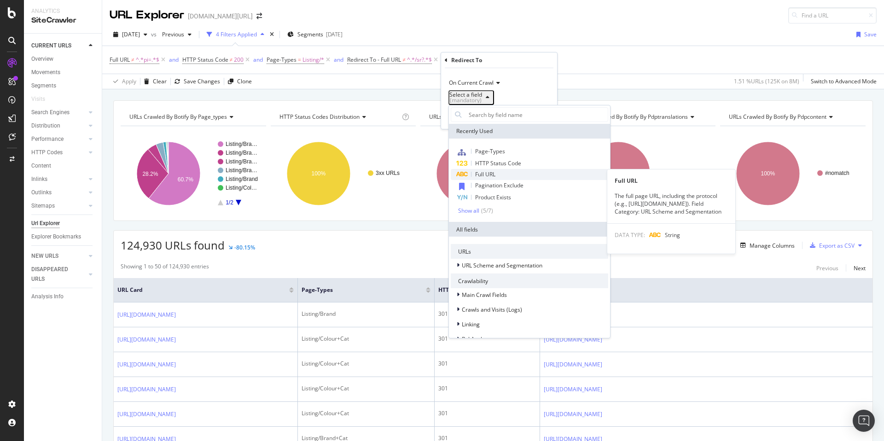
click at [491, 175] on span "Full URL" at bounding box center [485, 174] width 20 height 8
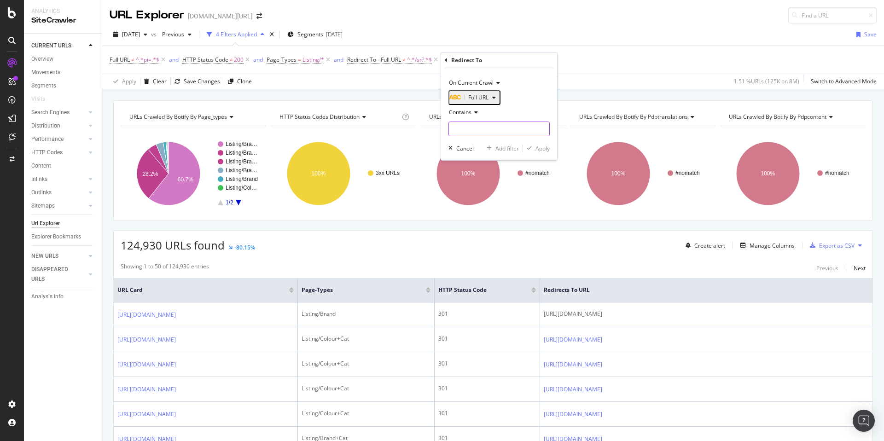
click at [485, 131] on input "text" at bounding box center [499, 129] width 100 height 15
type input "/sr/"
click at [545, 152] on div "Apply" at bounding box center [542, 149] width 14 height 8
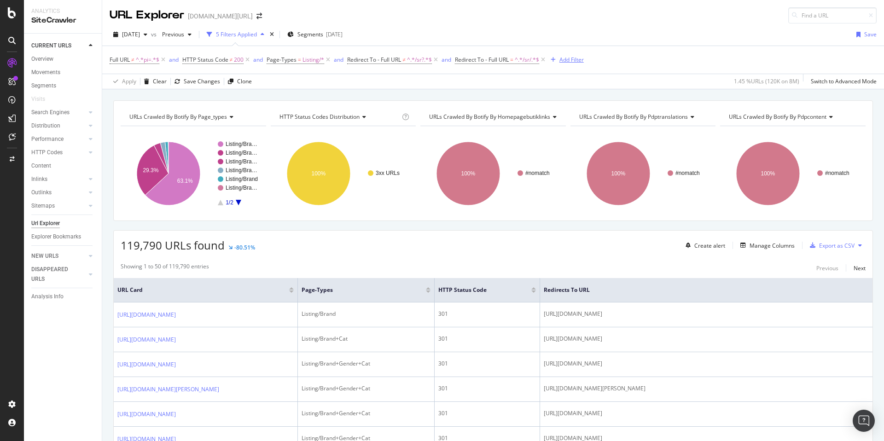
click at [567, 58] on div "Add Filter" at bounding box center [571, 60] width 24 height 8
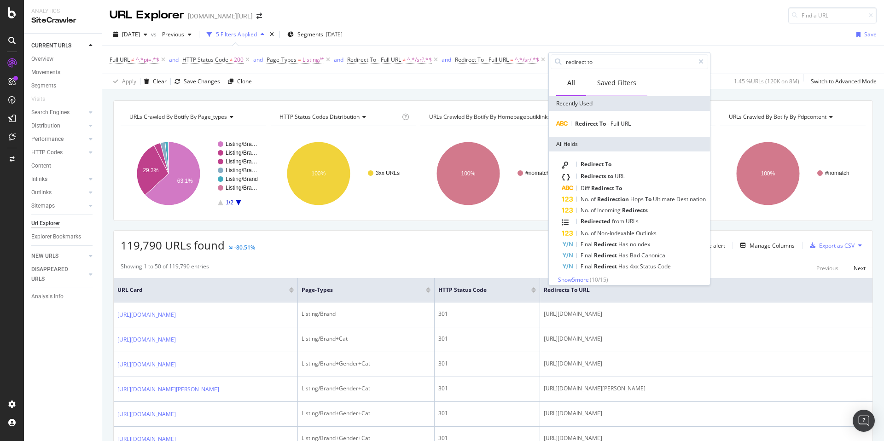
click at [605, 84] on div "Saved Filters" at bounding box center [616, 82] width 39 height 9
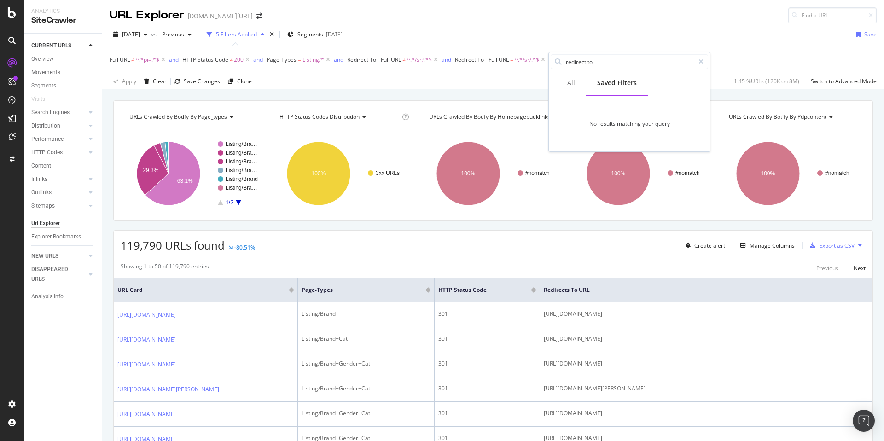
click at [419, 91] on div "URLs Crawled By Botify By page_types Chart (by Value) Table Expand Export as CS…" at bounding box center [493, 100] width 782 height 22
click at [237, 83] on div "Clone" at bounding box center [244, 81] width 15 height 8
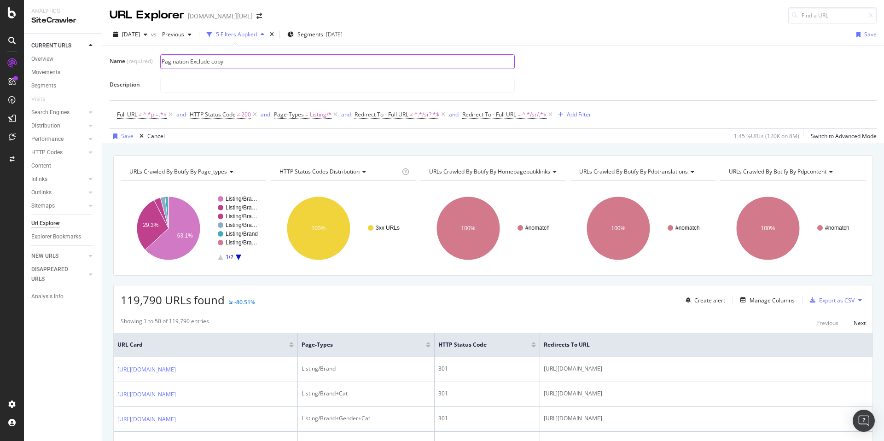
click at [238, 61] on input "Pagination Exclude copy" at bounding box center [338, 62] width 354 height 14
type input ","
type input "SR'a yönlenen URL'ler"
click at [122, 134] on div "Save" at bounding box center [127, 136] width 12 height 8
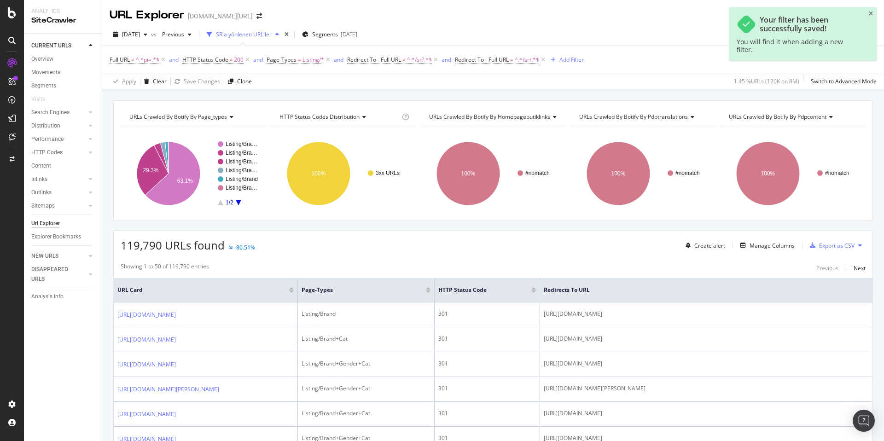
click at [249, 37] on div "SR'a yönlenen URL'ler" at bounding box center [244, 34] width 56 height 8
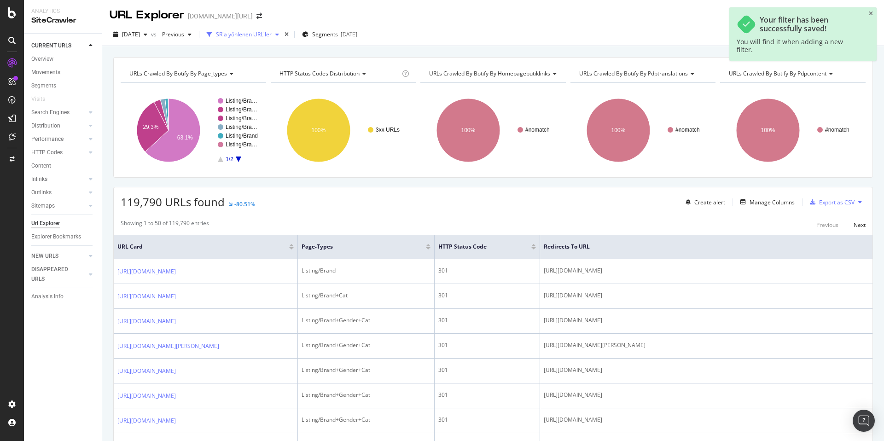
click at [250, 38] on div "SR'a yönlenen URL'ler" at bounding box center [244, 34] width 56 height 8
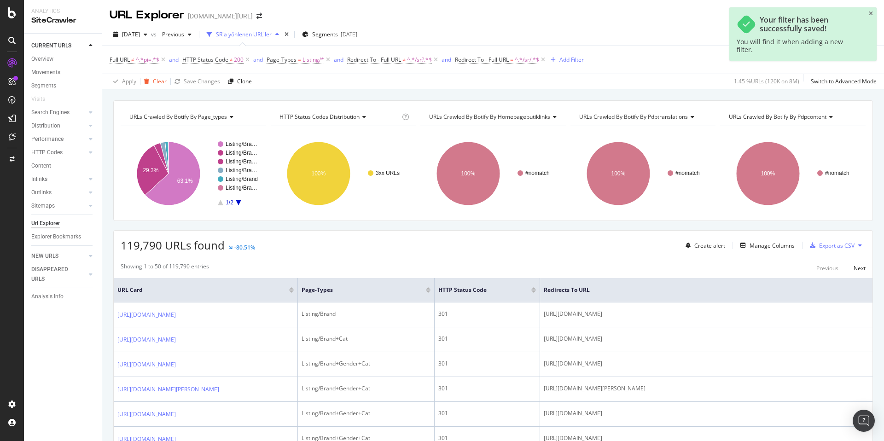
click at [155, 82] on div "Clear" at bounding box center [160, 81] width 14 height 8
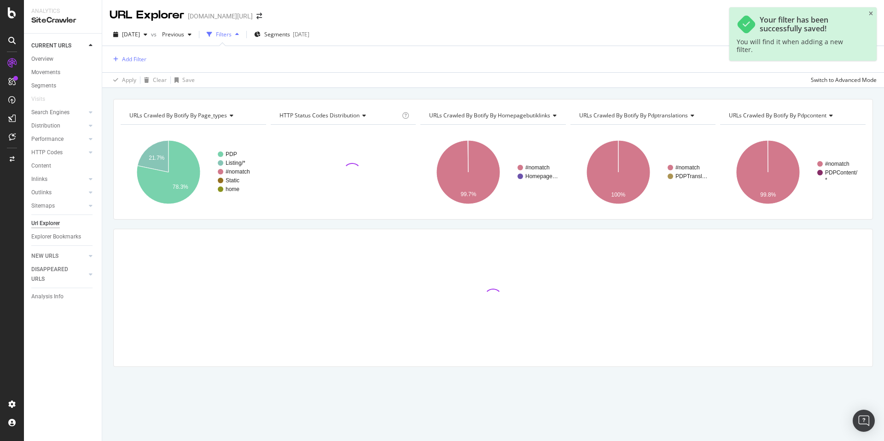
click at [232, 31] on div "Filters" at bounding box center [224, 34] width 16 height 8
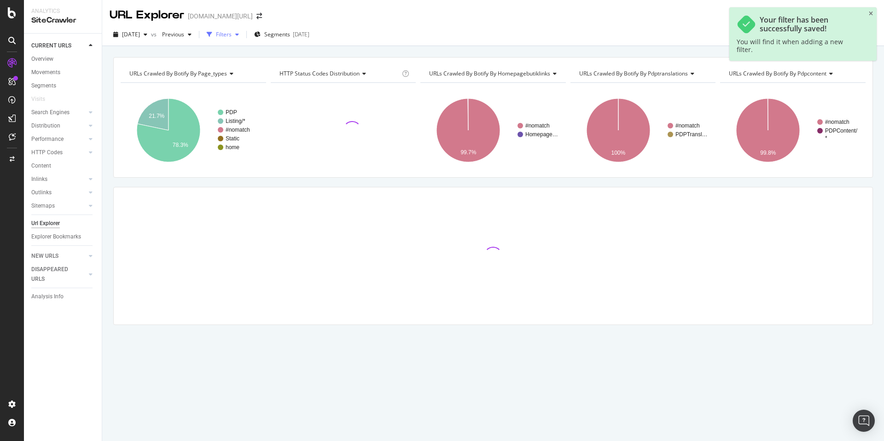
click at [232, 32] on div "Filters" at bounding box center [224, 34] width 16 height 8
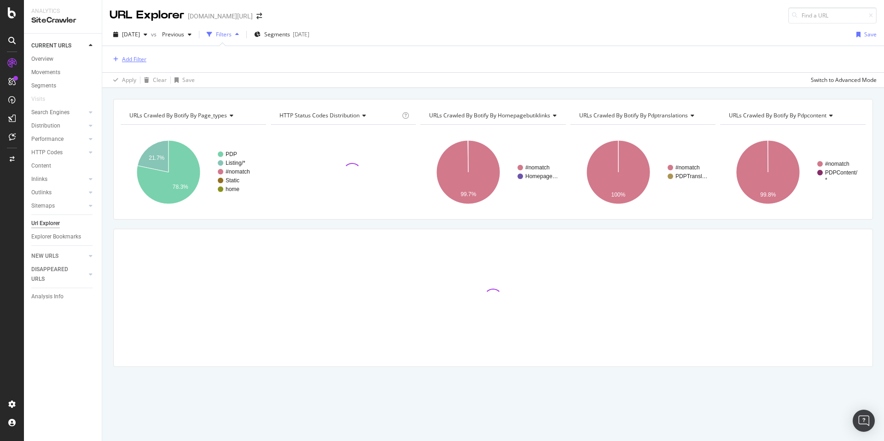
click at [133, 58] on div "Add Filter" at bounding box center [134, 59] width 24 height 8
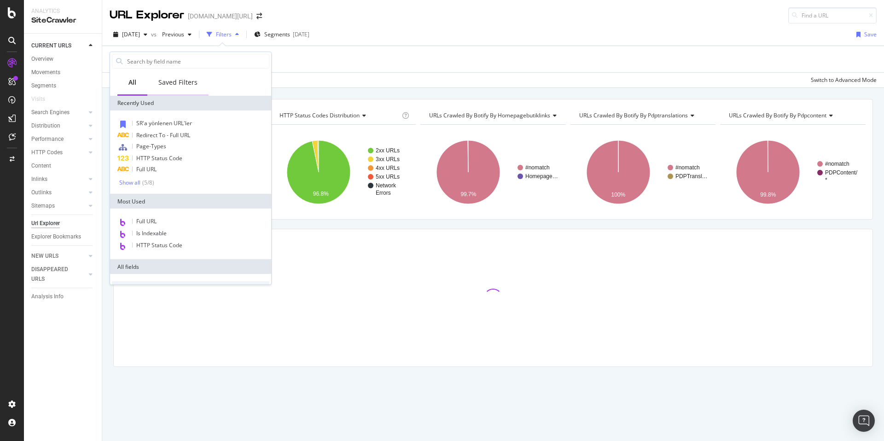
click at [180, 84] on div "Saved Filters" at bounding box center [177, 82] width 39 height 9
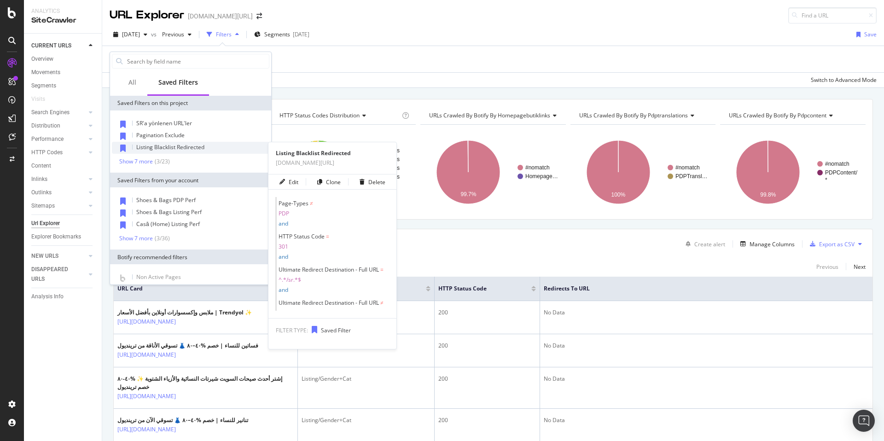
click at [178, 145] on span "Listing Blacklist Redirected" at bounding box center [170, 147] width 68 height 8
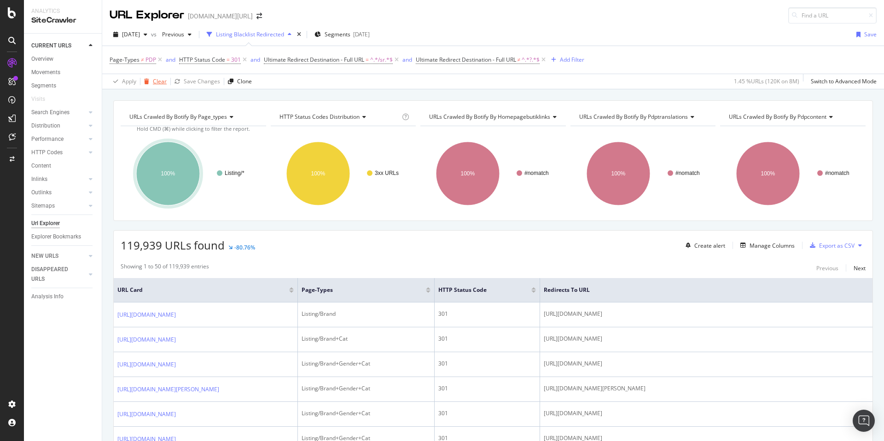
click at [159, 76] on div "Clear" at bounding box center [153, 82] width 26 height 14
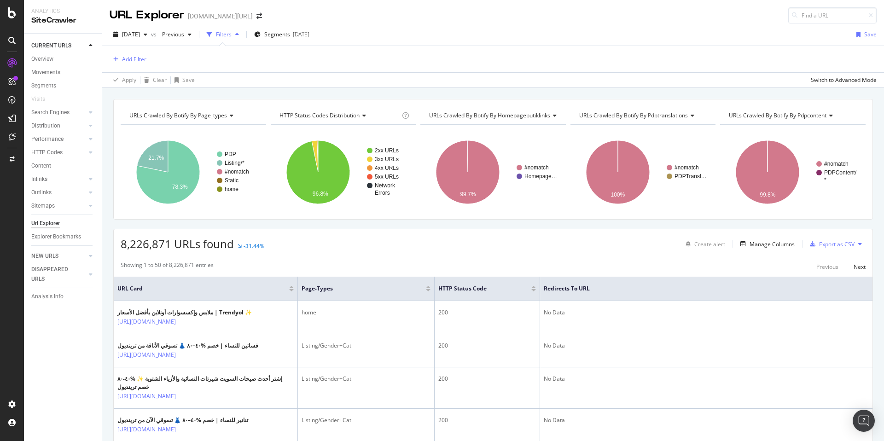
click at [334, 118] on span "HTTP Status Codes Distribution" at bounding box center [319, 115] width 80 height 8
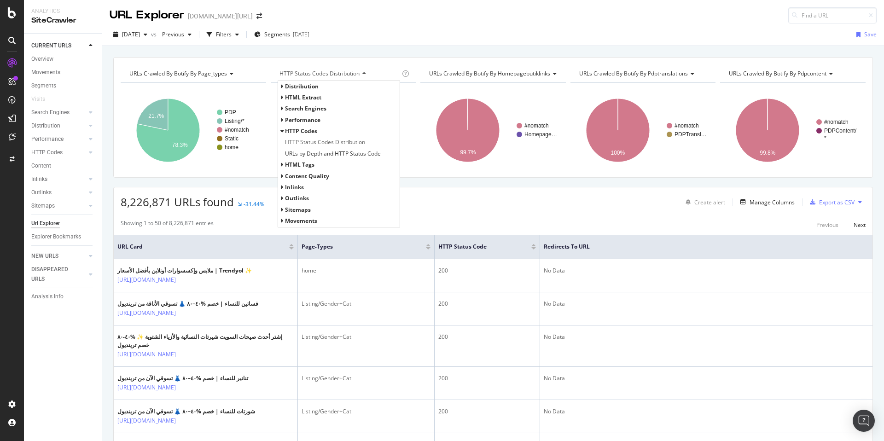
click at [459, 53] on div "URLs Crawled By Botify By page_types Chart (by Value) Table Expand Export as CS…" at bounding box center [493, 57] width 782 height 22
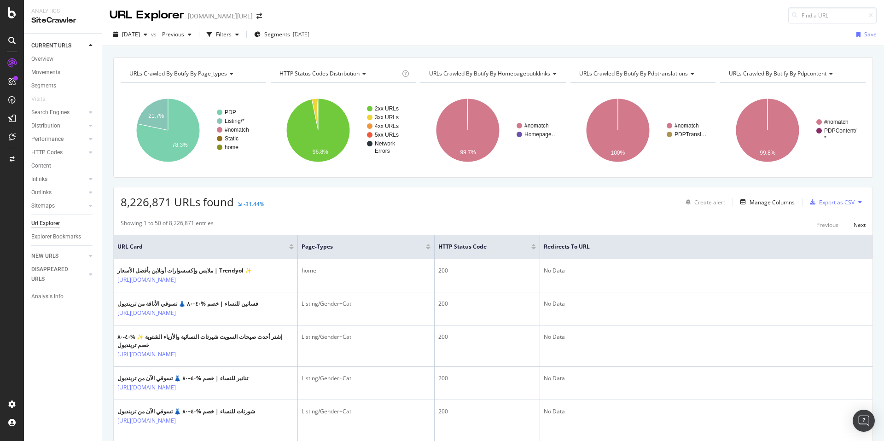
click at [476, 70] on span "URLs Crawled By Botify By homepagebutiklinks" at bounding box center [489, 74] width 121 height 8
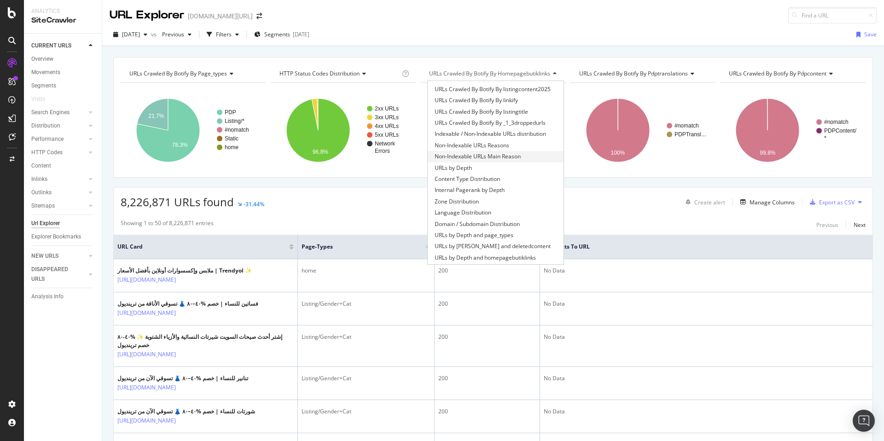
scroll to position [65, 0]
click at [504, 154] on span "Non-Indexable URLs Main Reason" at bounding box center [478, 155] width 86 height 9
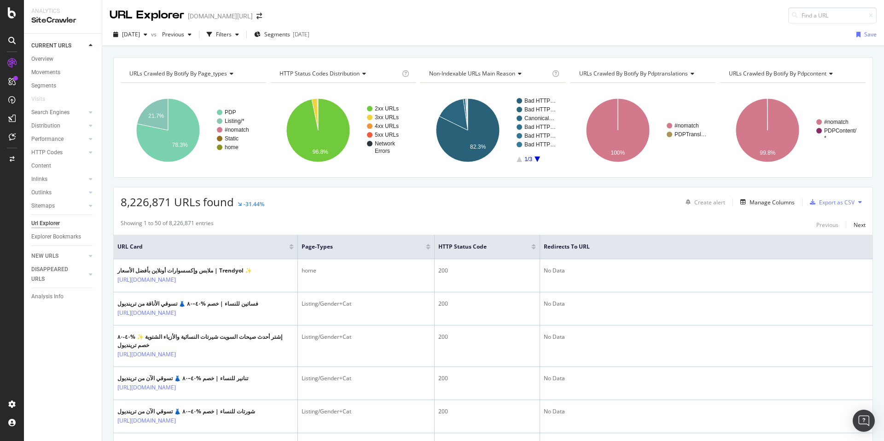
click at [366, 54] on div "URLs Crawled By Botify By page_types Chart (by Value) Table Expand Export as CS…" at bounding box center [493, 57] width 782 height 22
click at [364, 55] on div "URLs Crawled By Botify By page_types Chart (by Value) Table Expand Export as CS…" at bounding box center [493, 57] width 782 height 22
click at [375, 46] on div "URLs Crawled By Botify By page_types Chart (by Value) Table Expand Export as CS…" at bounding box center [493, 57] width 782 height 22
click at [373, 50] on div "URLs Crawled By Botify By page_types Chart (by Value) Table Expand Export as CS…" at bounding box center [493, 57] width 782 height 22
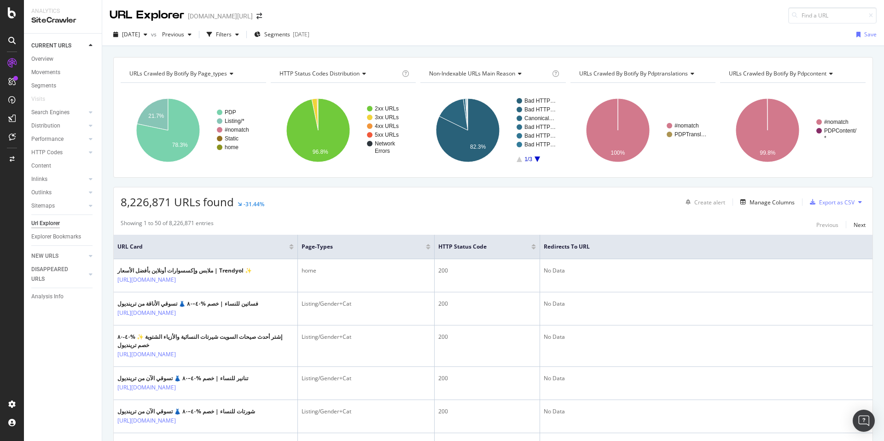
click at [371, 49] on div "URLs Crawled By Botify By page_types Chart (by Value) Table Expand Export as CS…" at bounding box center [493, 57] width 782 height 22
click at [360, 48] on div "URLs Crawled By Botify By page_types Chart (by Value) Table Expand Export as CS…" at bounding box center [493, 57] width 782 height 22
click at [357, 55] on div "URLs Crawled By Botify By page_types Chart (by Value) Table Expand Export as CS…" at bounding box center [493, 57] width 782 height 22
click at [308, 50] on div "URLs Crawled By Botify By page_types Chart (by Value) Table Expand Export as CS…" at bounding box center [493, 57] width 782 height 22
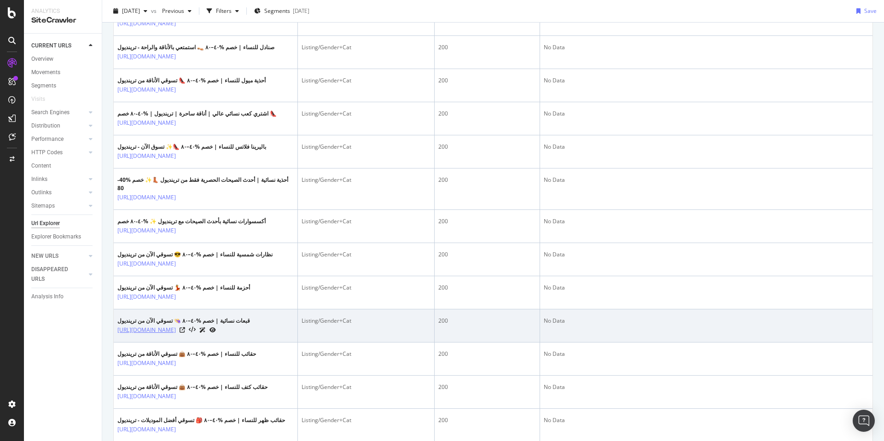
scroll to position [1304, 0]
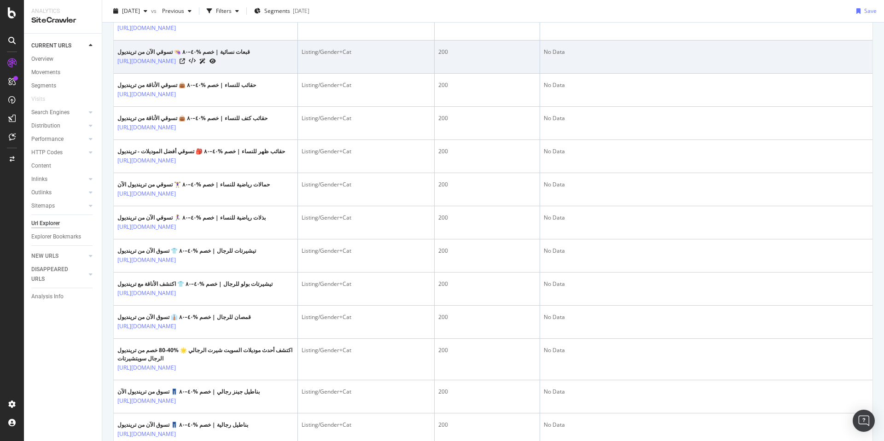
drag, startPoint x: 117, startPoint y: 281, endPoint x: 256, endPoint y: 272, distance: 139.8
click at [256, 74] on td "قبعات نسائية | خصم %٤٠–٨٠ 👒 تسوقي الآن من ترينديول [URL][DOMAIN_NAME]" at bounding box center [206, 57] width 184 height 33
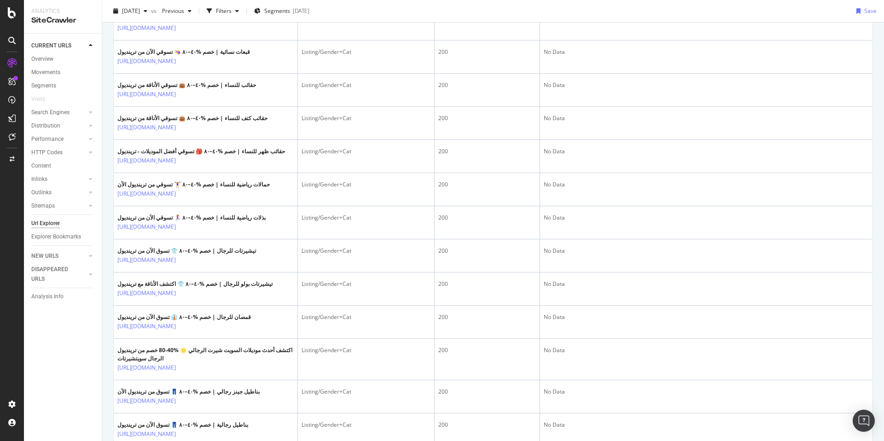
click at [63, 321] on div "CURRENT URLS Overview Movements Segments Visits Search Engines Top Charts Segme…" at bounding box center [63, 237] width 78 height 407
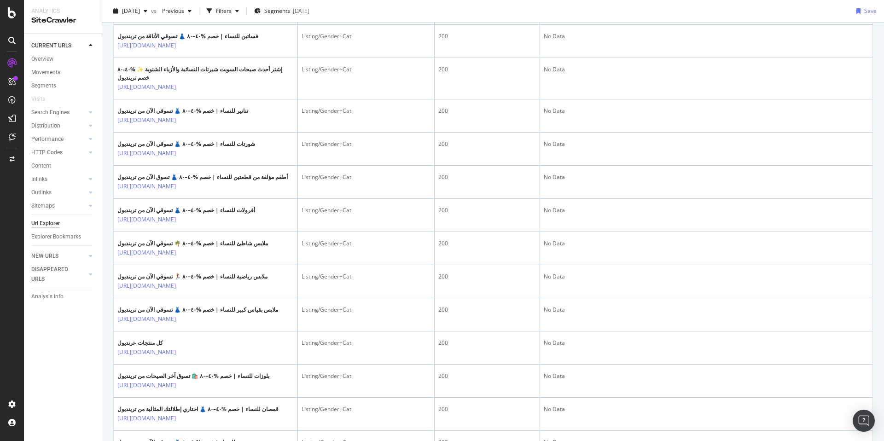
scroll to position [0, 0]
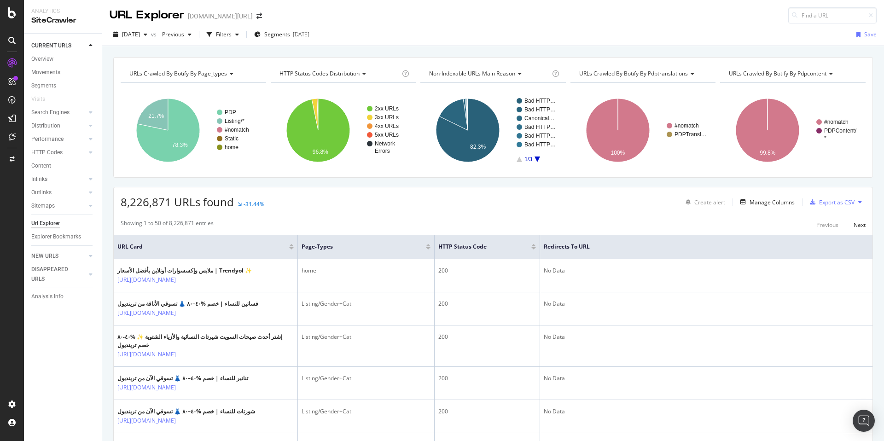
click at [476, 70] on span "Non-Indexable URLs Main Reason" at bounding box center [472, 74] width 86 height 8
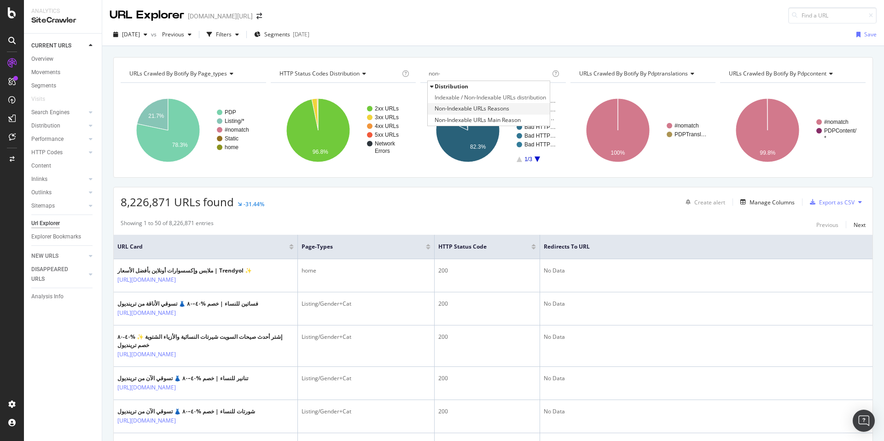
type input "non-"
click at [490, 106] on span "Non-Indexable URLs Reasons" at bounding box center [472, 108] width 75 height 9
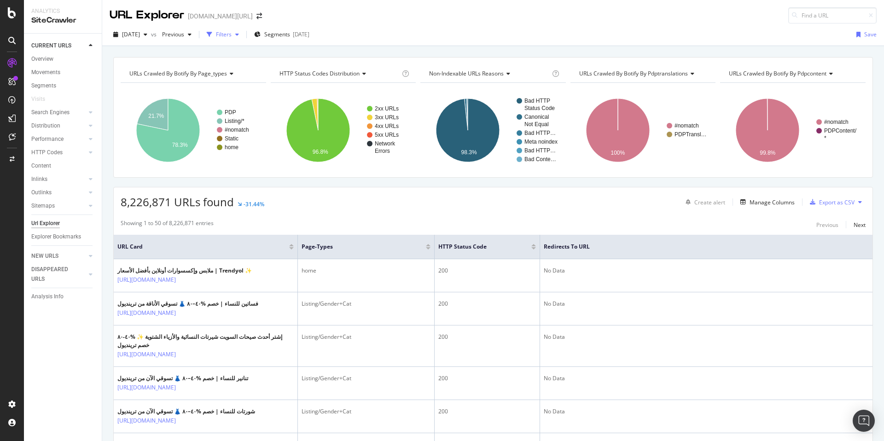
click at [232, 32] on div "Filters" at bounding box center [224, 34] width 16 height 8
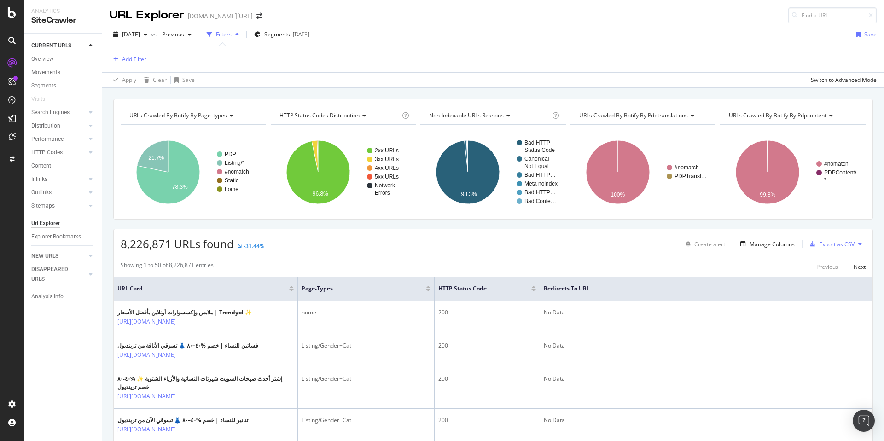
click at [138, 63] on div "Add Filter" at bounding box center [134, 59] width 24 height 8
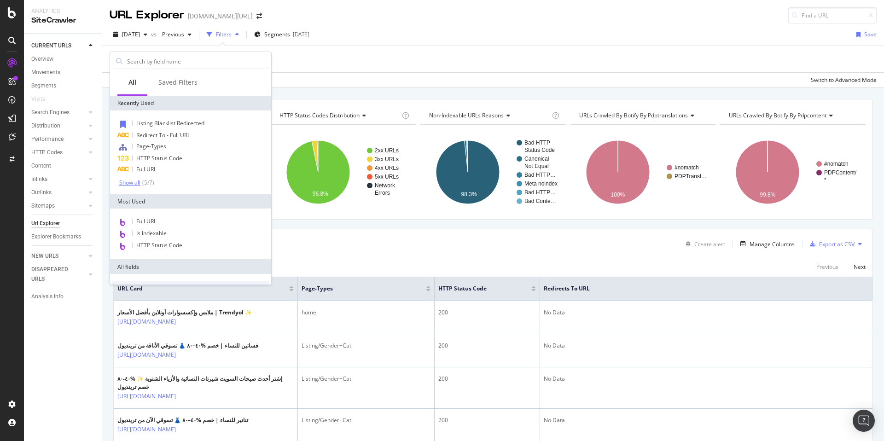
click at [145, 186] on div "( 5 / 7 )" at bounding box center [147, 183] width 14 height 8
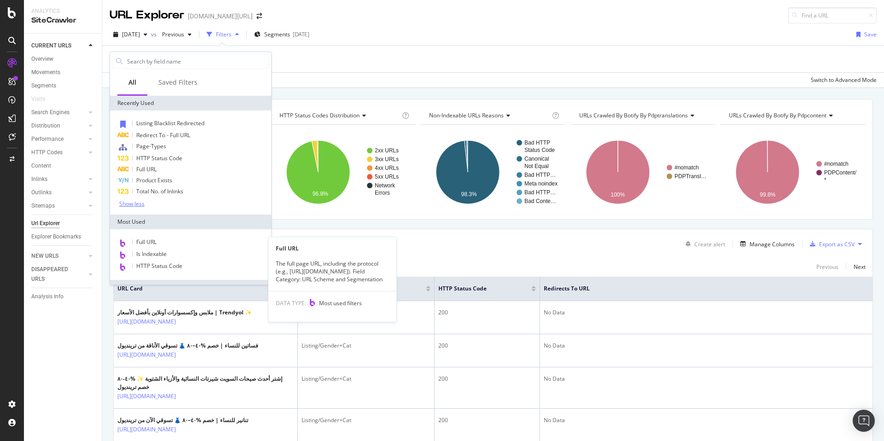
click at [167, 246] on div "Full URL" at bounding box center [190, 243] width 157 height 12
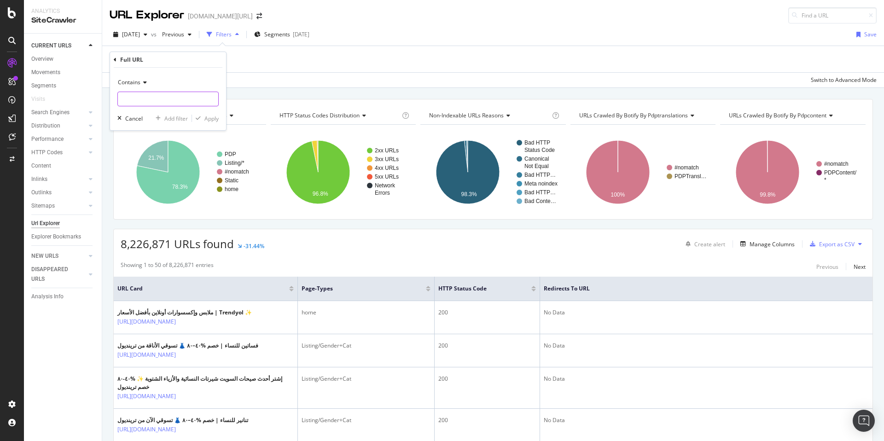
click at [157, 102] on input "text" at bounding box center [168, 99] width 100 height 15
type input "?"
click at [220, 117] on div "Contains ? Cancel Add filter Apply" at bounding box center [168, 99] width 116 height 63
click at [215, 119] on div "Apply" at bounding box center [211, 119] width 14 height 8
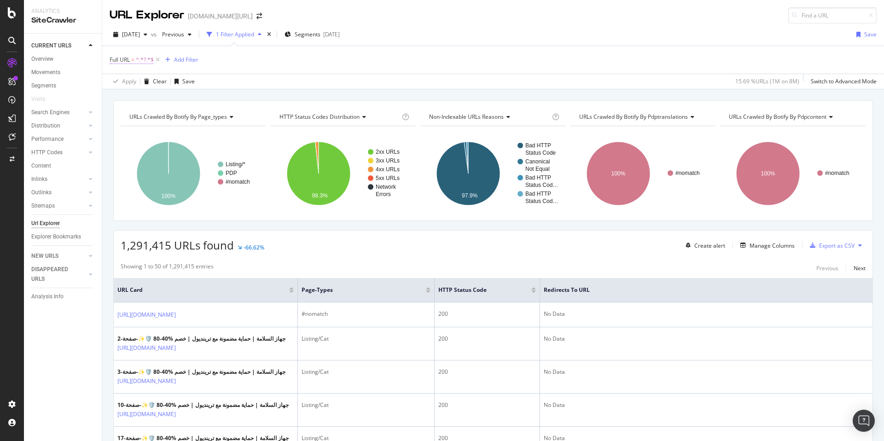
click at [132, 56] on span "=" at bounding box center [132, 60] width 3 height 8
click at [139, 88] on div "Contains" at bounding box center [167, 81] width 101 height 15
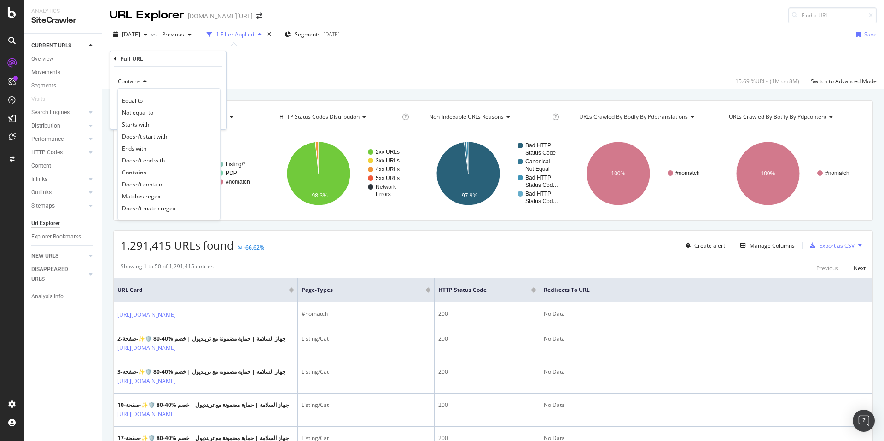
click at [159, 184] on span "Doesn't contain" at bounding box center [142, 184] width 40 height 8
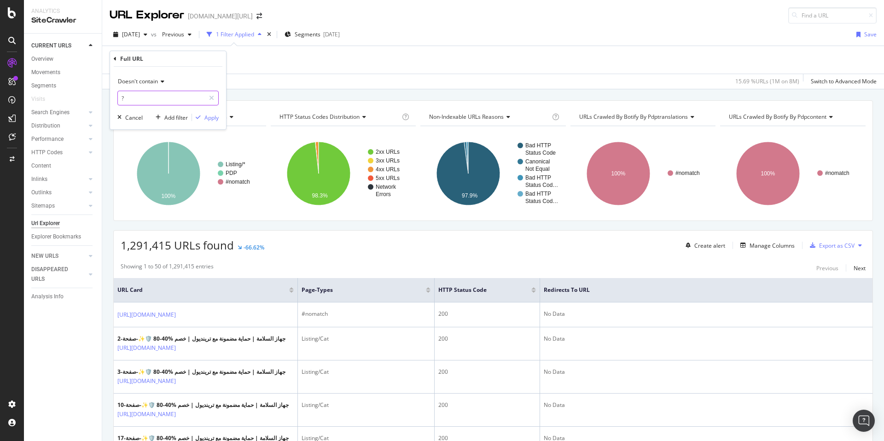
click at [154, 90] on div "Doesn't contain ?" at bounding box center [167, 89] width 101 height 31
type input "?"
type input "pi="
click at [214, 121] on div "Apply" at bounding box center [211, 118] width 14 height 8
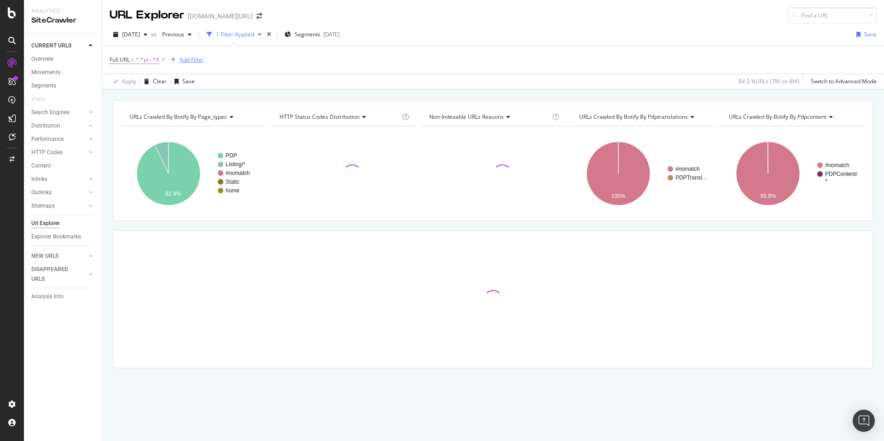
click at [183, 57] on div "Add Filter" at bounding box center [192, 60] width 24 height 8
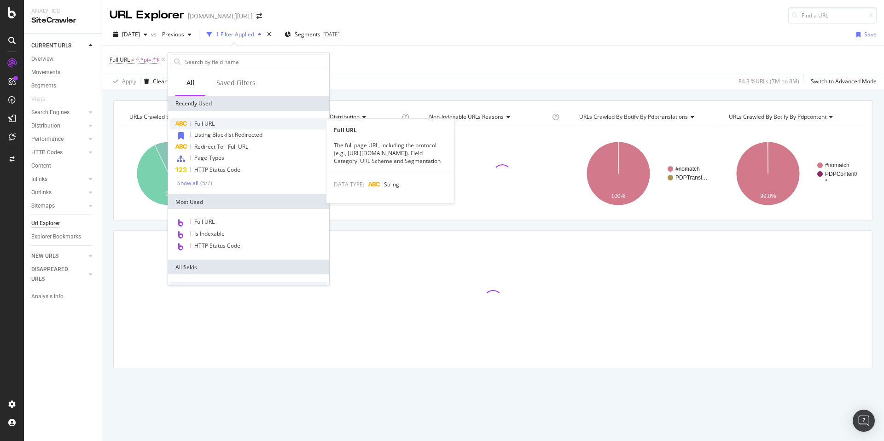
click at [213, 120] on span "Full URL" at bounding box center [204, 124] width 20 height 8
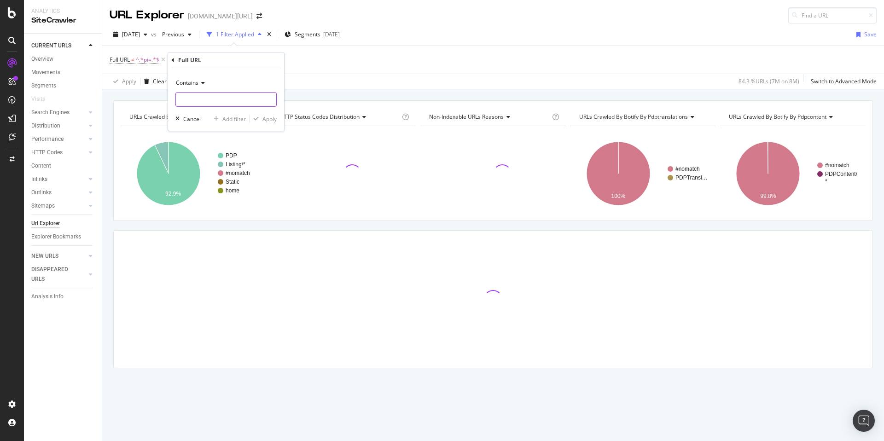
click at [207, 96] on input "text" at bounding box center [226, 99] width 100 height 15
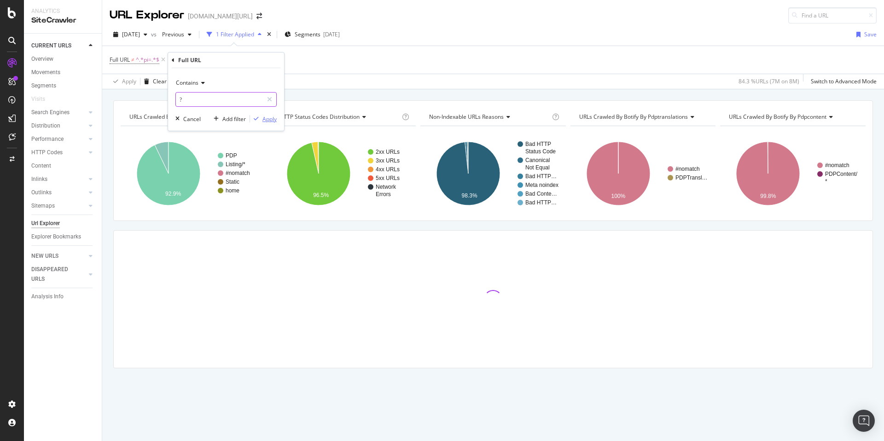
type input "?"
click at [276, 122] on div "Apply" at bounding box center [269, 119] width 14 height 8
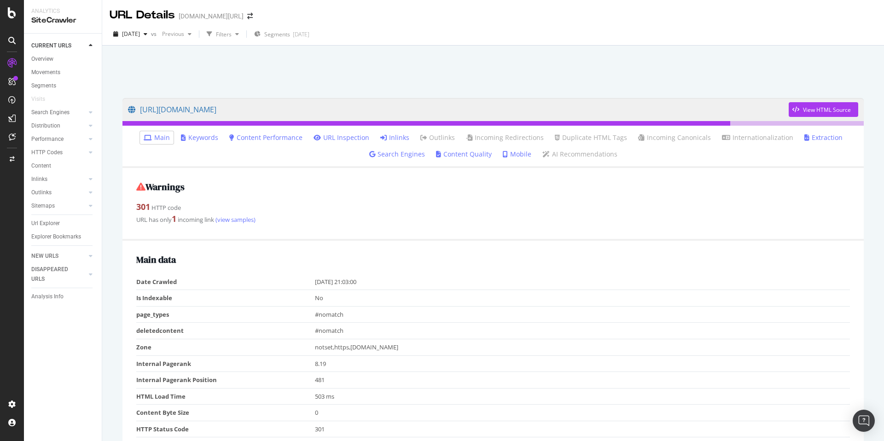
click at [391, 134] on link "Inlinks" at bounding box center [394, 137] width 29 height 9
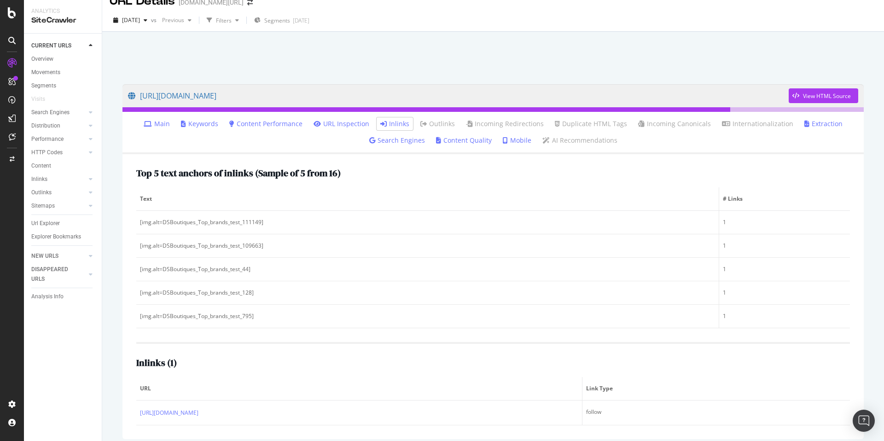
scroll to position [46, 0]
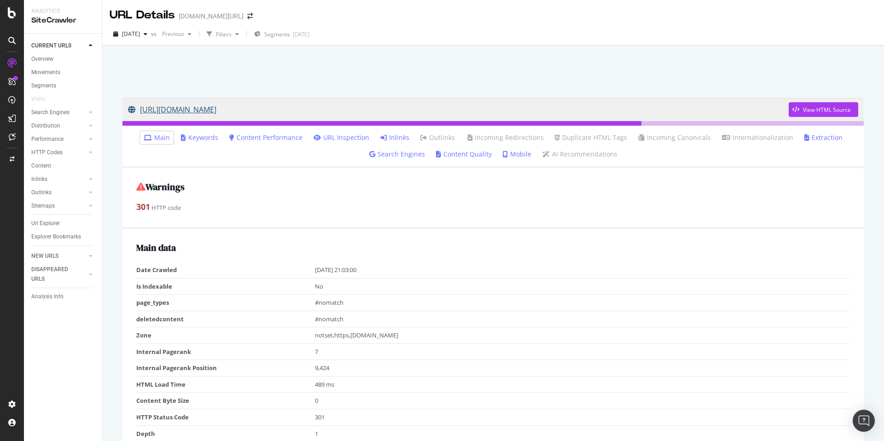
click at [312, 106] on link "https://www.trendyol.com/ar/magaza/styli-beauty-m-1089975" at bounding box center [458, 109] width 661 height 23
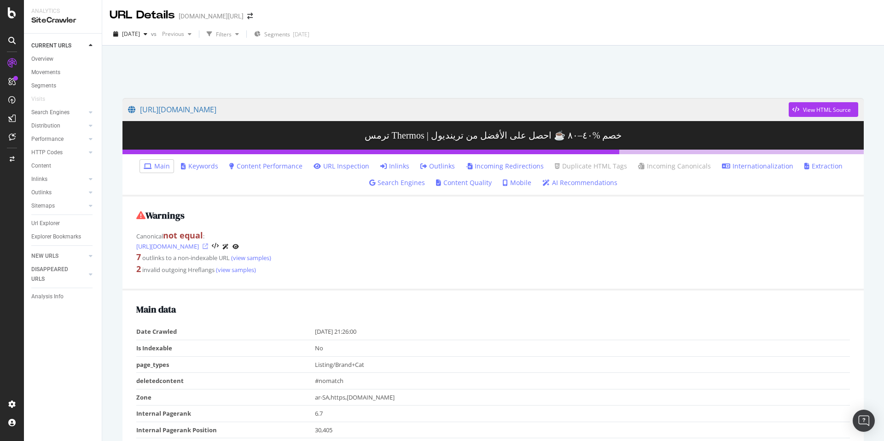
click at [208, 245] on icon at bounding box center [206, 247] width 6 height 6
click at [208, 247] on icon at bounding box center [206, 247] width 6 height 6
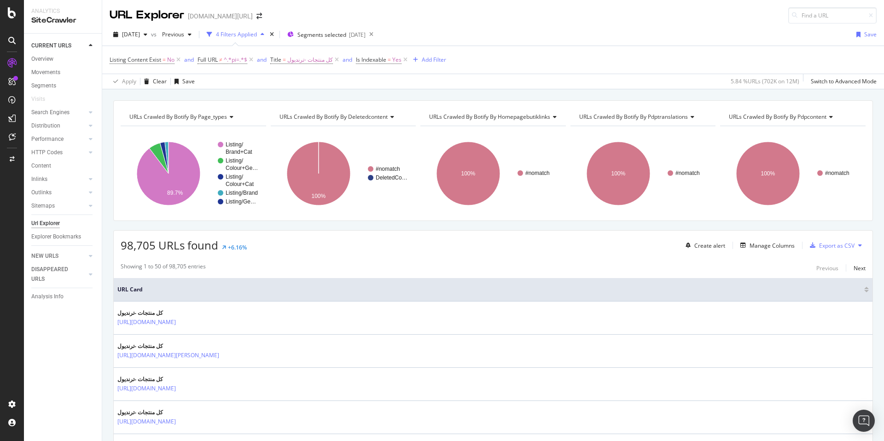
click at [621, 31] on div "[DATE] vs Previous 4 Filters Applied Segments selected [DATE] Save" at bounding box center [493, 36] width 782 height 18
click at [470, 118] on span "URLs Crawled By Botify By homepagebutiklinks" at bounding box center [489, 117] width 121 height 8
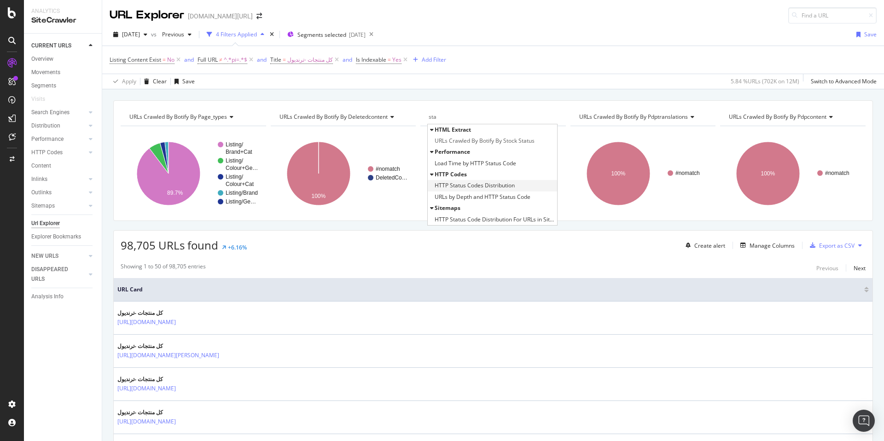
type input "sta"
click at [482, 186] on span "HTTP Status Codes Distribution" at bounding box center [475, 185] width 80 height 9
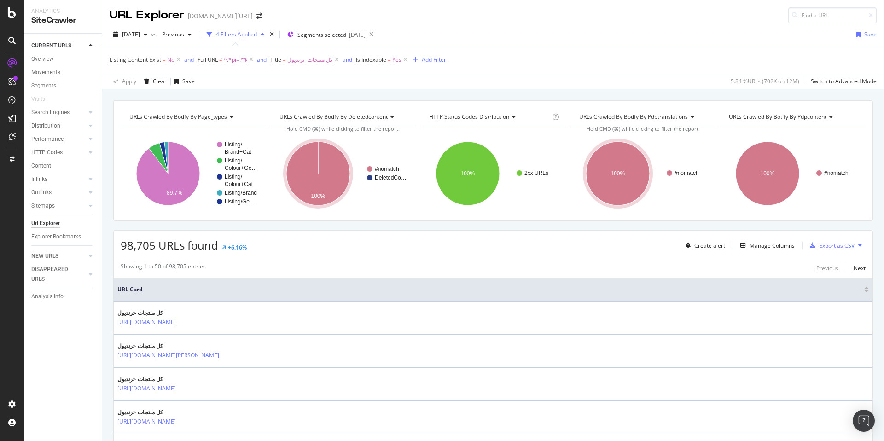
click at [550, 91] on div "URLs Crawled By Botify By page_types Chart (by Value) Table Expand Export as CS…" at bounding box center [493, 100] width 782 height 22
click at [140, 35] on span "2025 Aug. 22nd" at bounding box center [131, 34] width 18 height 8
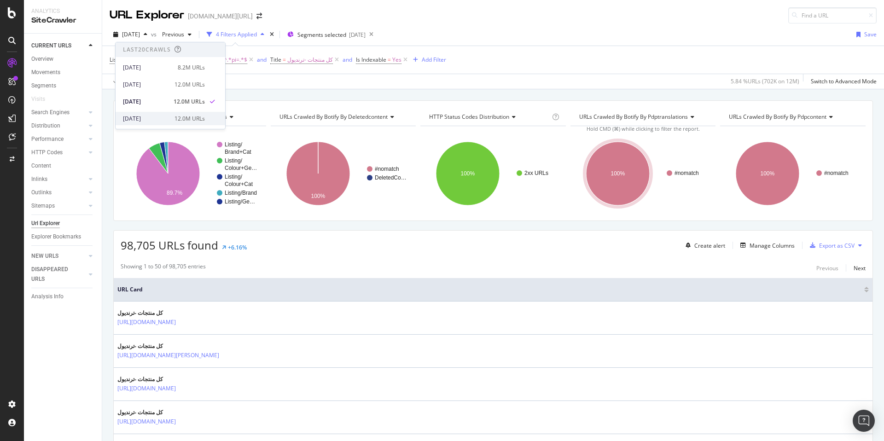
click at [174, 116] on div "12.0M URLs" at bounding box center [189, 119] width 30 height 8
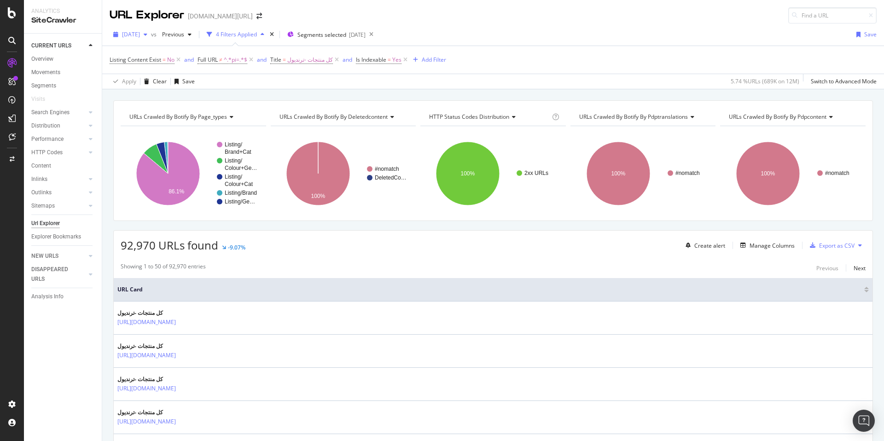
click at [140, 35] on span "[DATE]" at bounding box center [131, 34] width 18 height 8
click at [498, 85] on div "Apply Clear Save 5.74 % URLs ( 689K on 12M ) Switch to Advanced Mode" at bounding box center [493, 81] width 782 height 15
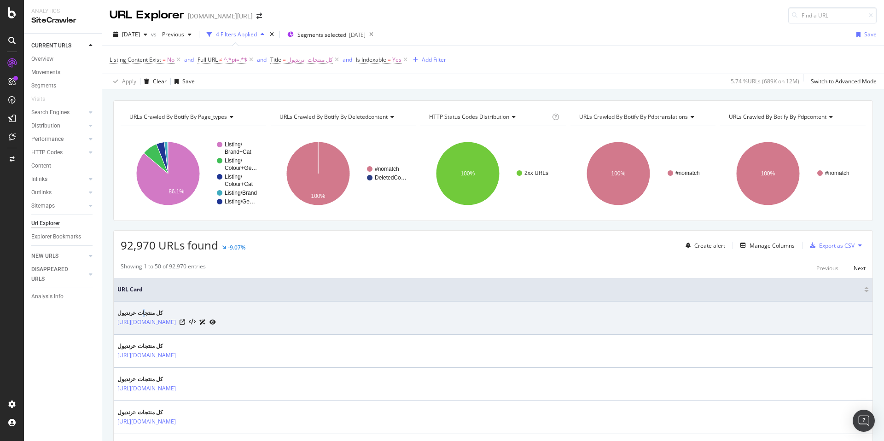
click at [144, 312] on div "كل منتجات -ترنديول" at bounding box center [166, 313] width 99 height 8
copy link "https://www.trendyol.com/ar/the-mia-portfolio-clutch-bags-x-b102892-c1151"
